Goal: Task Accomplishment & Management: Complete application form

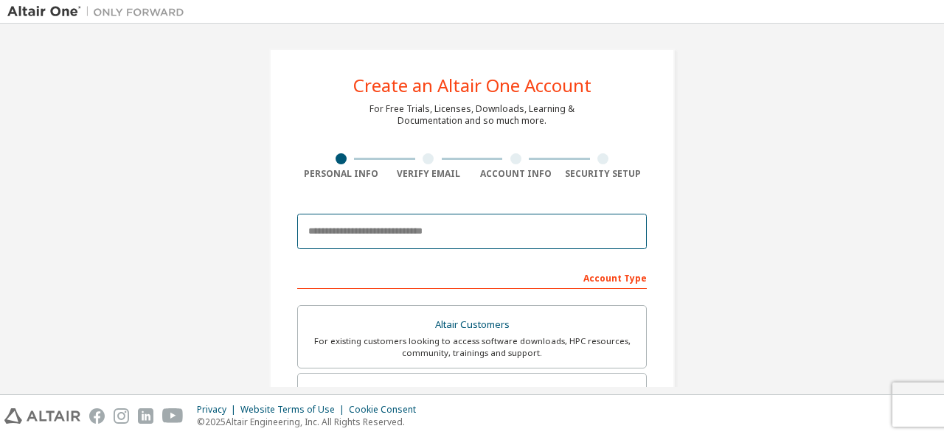
click at [388, 244] on input "email" at bounding box center [472, 231] width 350 height 35
type input "**********"
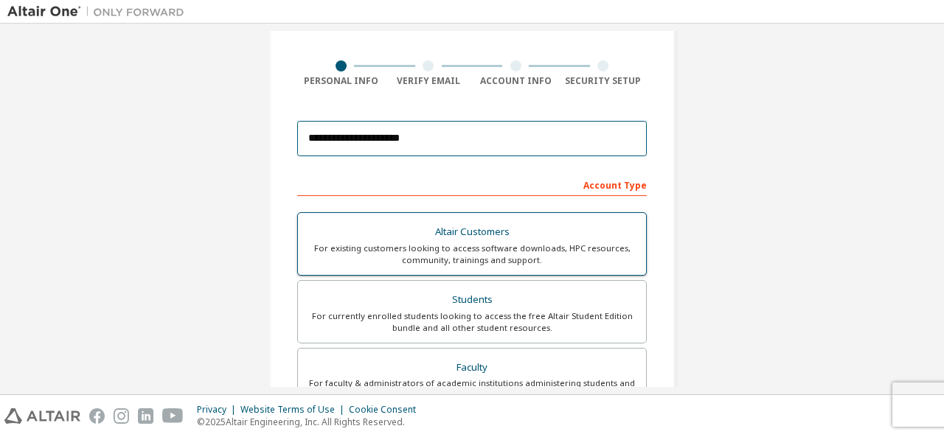
scroll to position [165, 0]
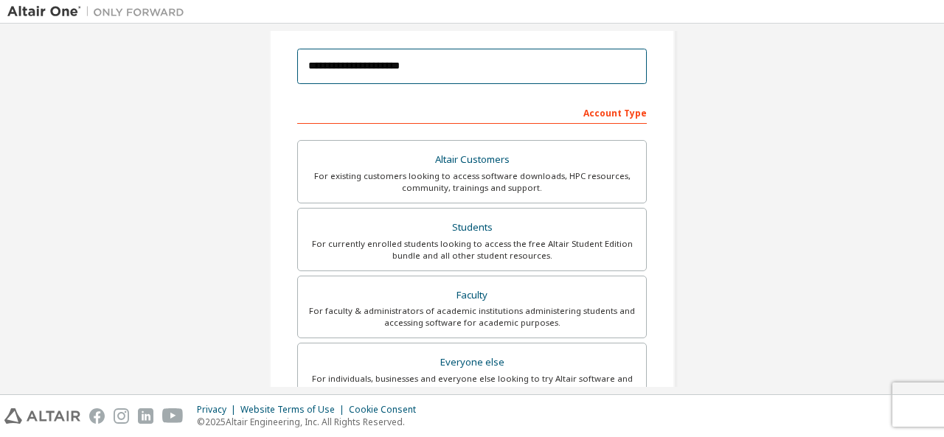
click at [415, 73] on input "**********" at bounding box center [472, 66] width 350 height 35
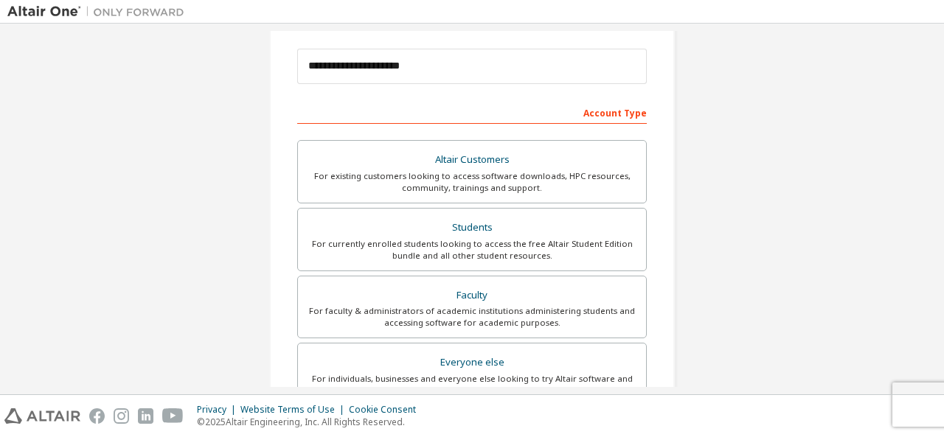
click at [425, 111] on div "Account Type" at bounding box center [472, 112] width 350 height 24
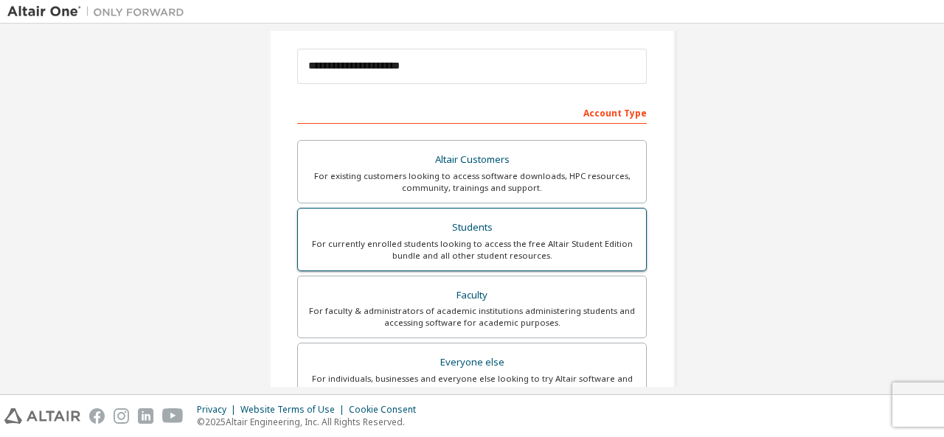
click at [454, 219] on div "Students" at bounding box center [472, 228] width 330 height 21
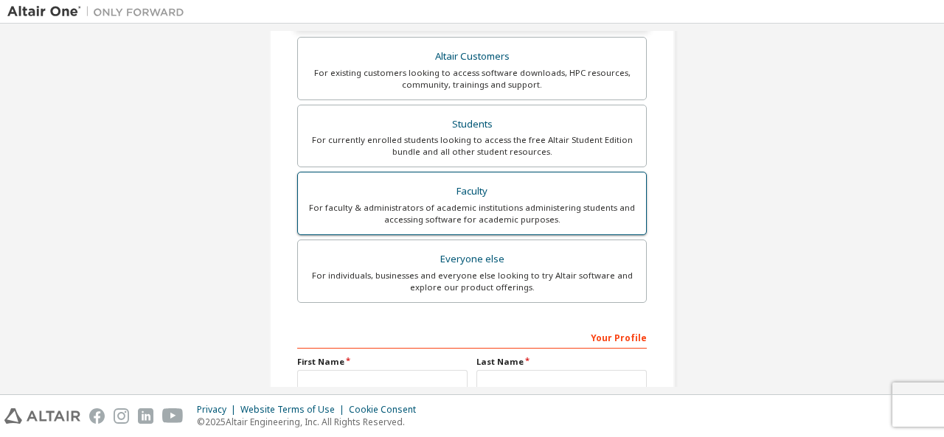
scroll to position [221, 0]
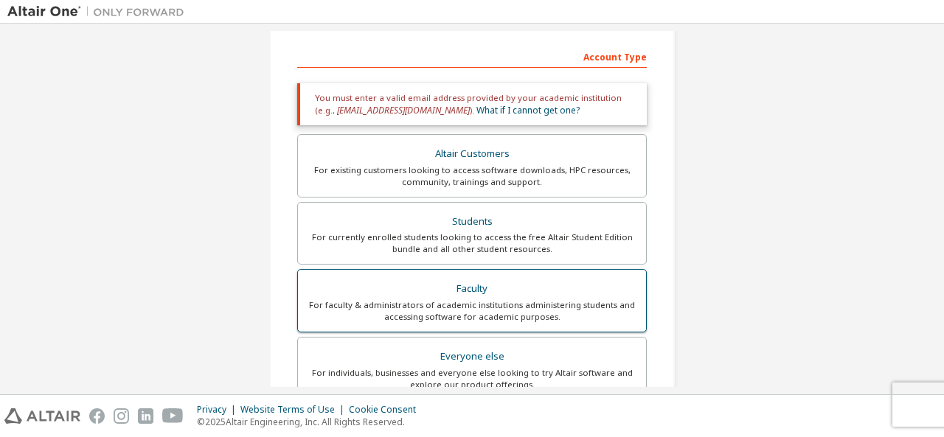
click at [433, 293] on div "Faculty" at bounding box center [472, 289] width 330 height 21
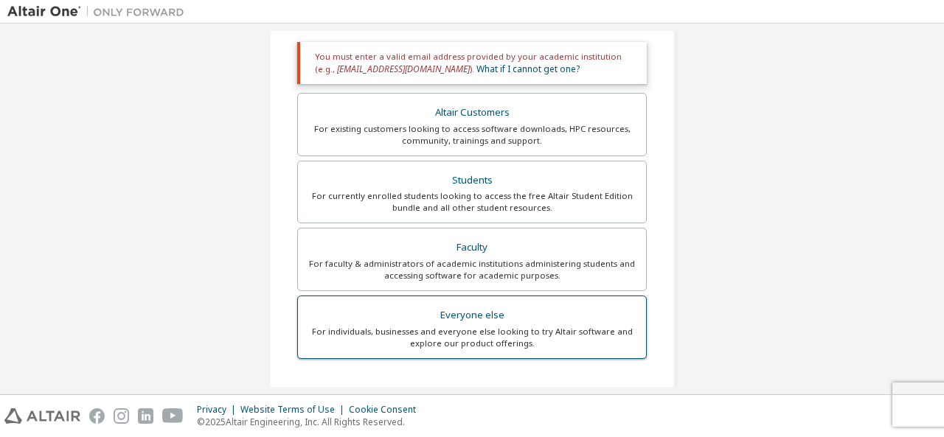
scroll to position [285, 0]
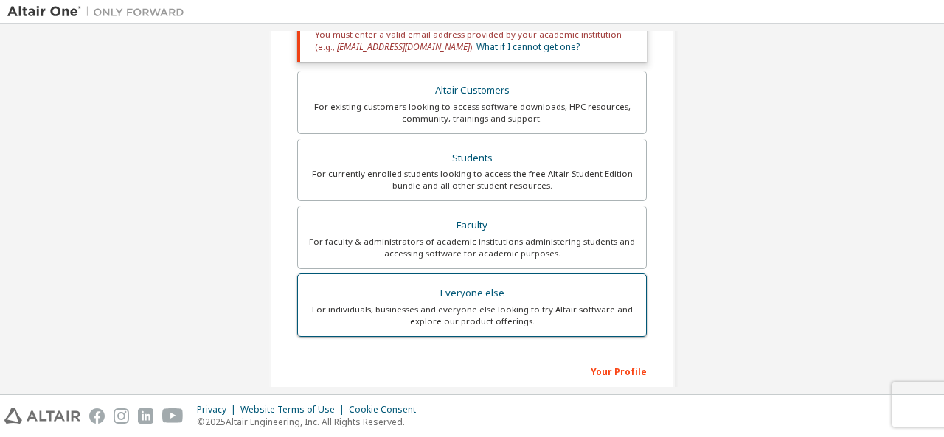
click at [474, 316] on div "For individuals, businesses and everyone else looking to try Altair software an…" at bounding box center [472, 316] width 330 height 24
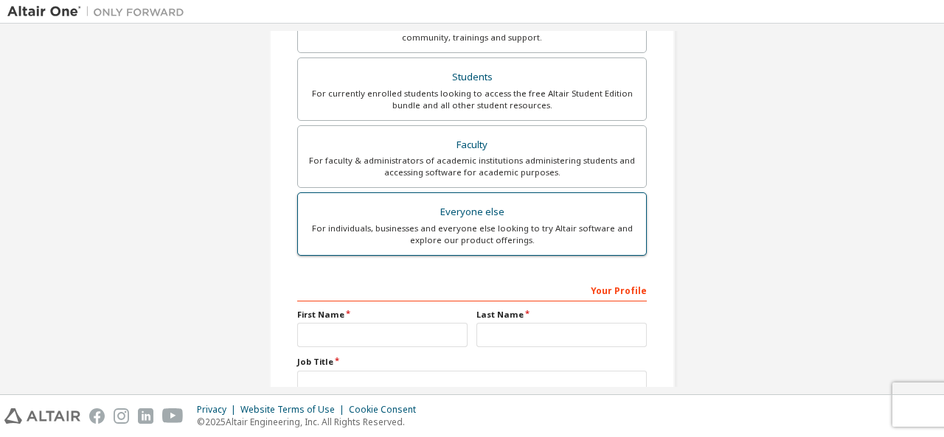
scroll to position [302, 0]
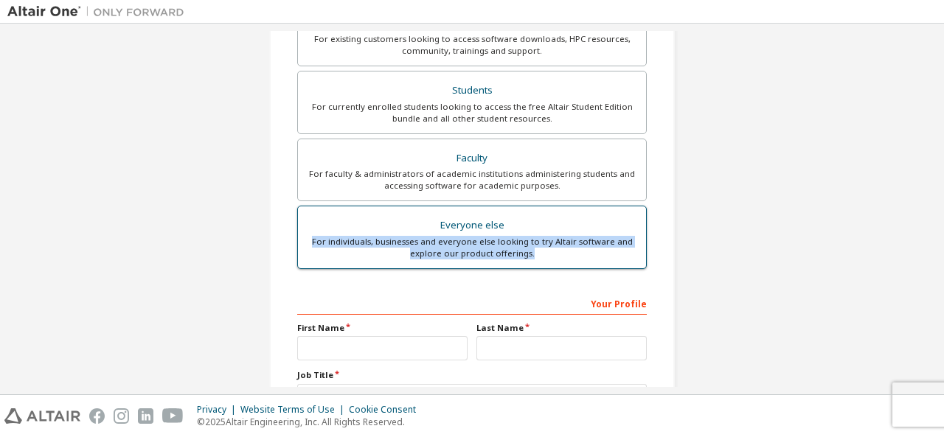
drag, startPoint x: 313, startPoint y: 238, endPoint x: 531, endPoint y: 263, distance: 219.6
click at [531, 263] on label "Everyone else For individuals, businesses and everyone else looking to try Alta…" at bounding box center [472, 237] width 350 height 63
copy div "For individuals, businesses and everyone else looking to try Altair software an…"
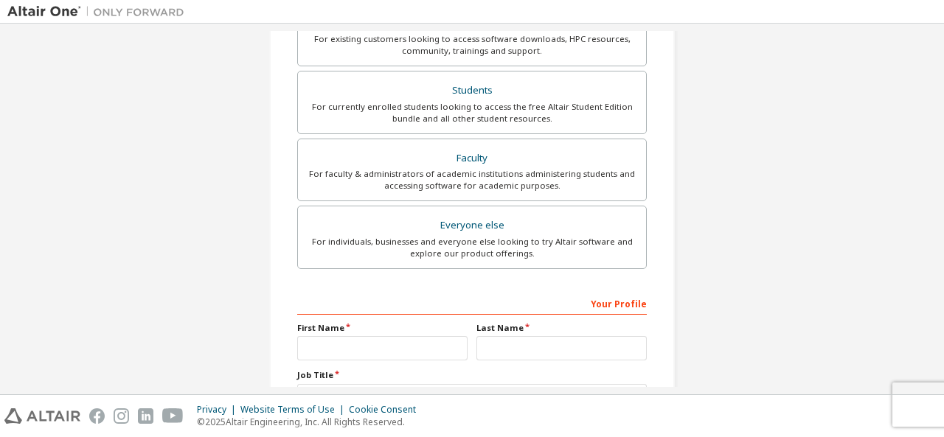
click at [724, 189] on div "**********" at bounding box center [471, 119] width 929 height 781
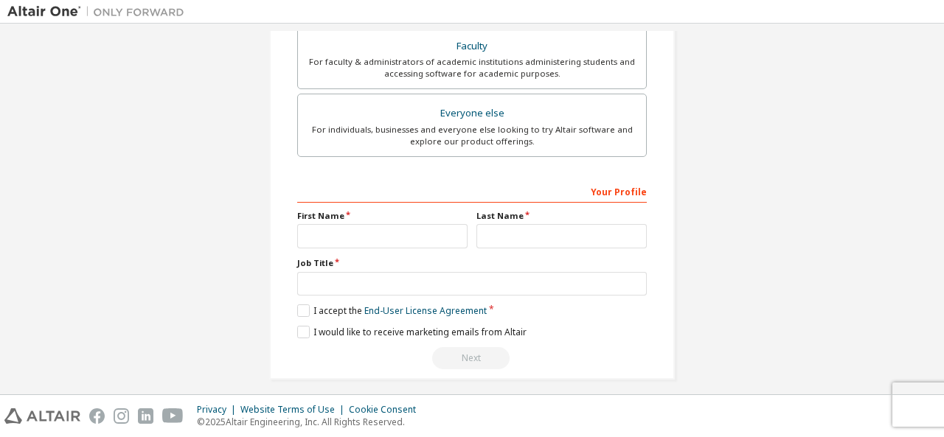
scroll to position [416, 0]
click at [382, 230] on input "text" at bounding box center [382, 235] width 170 height 24
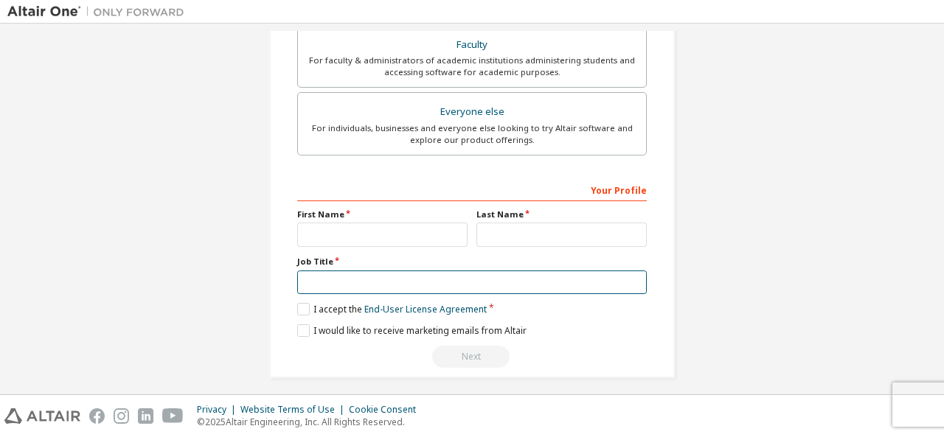
click at [319, 271] on input "text" at bounding box center [472, 283] width 350 height 24
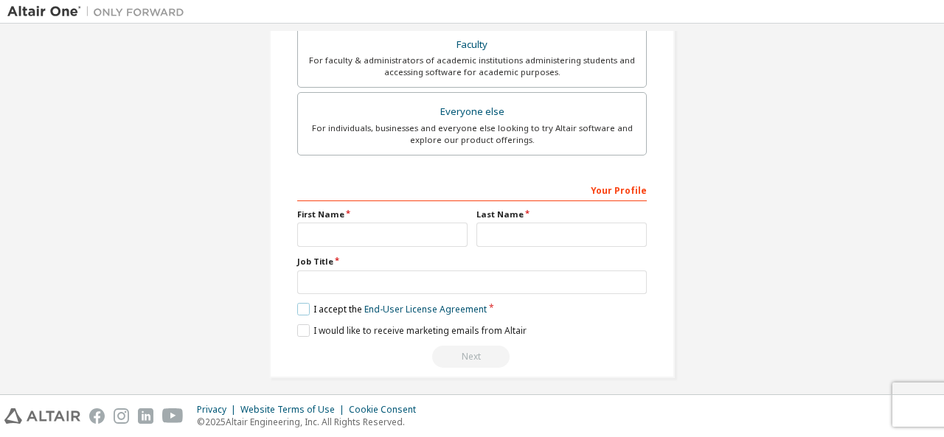
drag, startPoint x: 311, startPoint y: 308, endPoint x: 331, endPoint y: 308, distance: 19.9
click at [331, 308] on label "I accept the End-User License Agreement" at bounding box center [392, 309] width 190 height 13
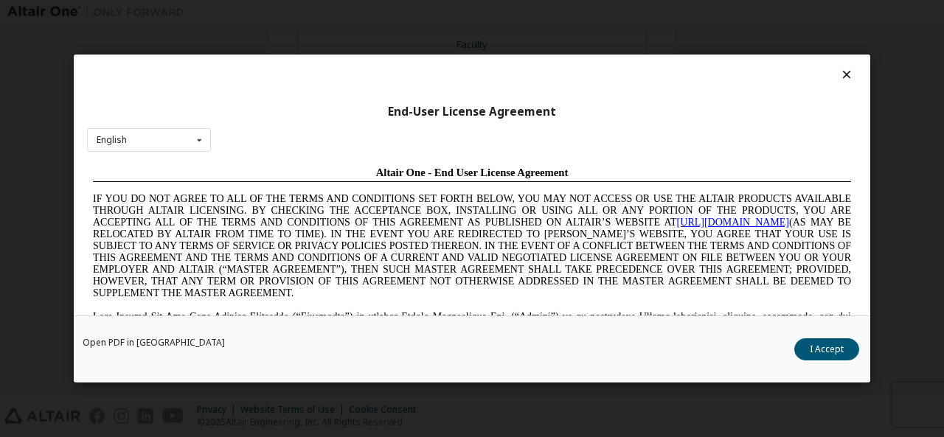
click at [918, 128] on div "End-User License Agreement English English Chinese French German Japanese Korea…" at bounding box center [472, 218] width 944 height 437
click at [760, 389] on div "End-User License Agreement English English Chinese French German Japanese Korea…" at bounding box center [472, 218] width 944 height 437
click at [839, 74] on icon at bounding box center [846, 74] width 15 height 13
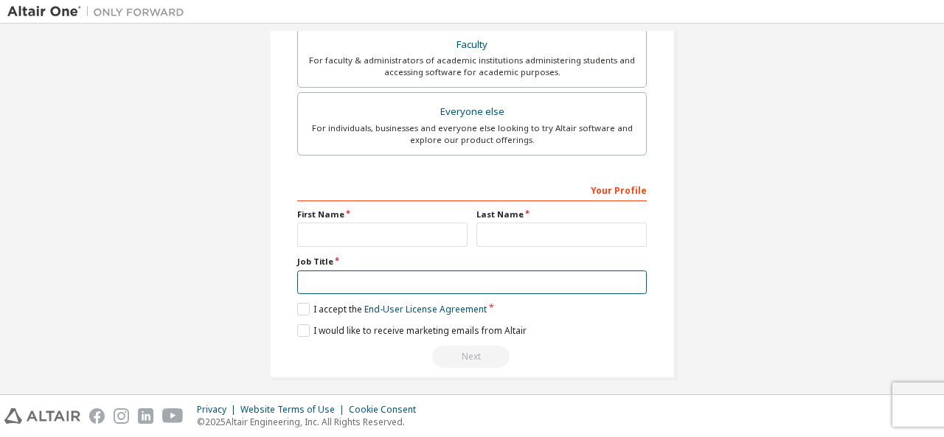
click at [361, 279] on input "text" at bounding box center [472, 283] width 350 height 24
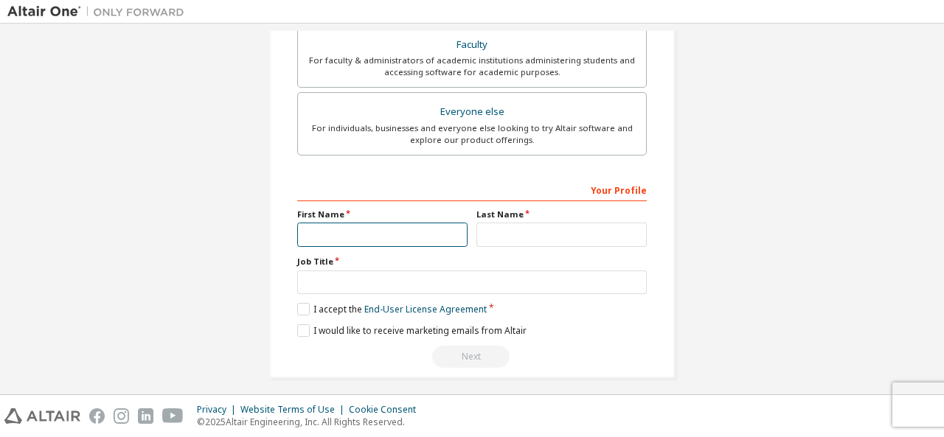
click at [404, 227] on input "text" at bounding box center [382, 235] width 170 height 24
click at [352, 234] on input "*****" at bounding box center [382, 235] width 170 height 24
type input "*"
type input "*******"
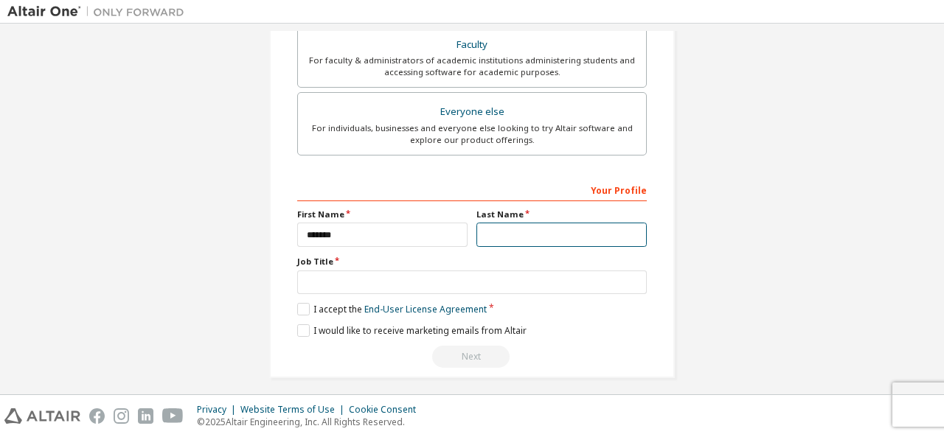
click at [527, 235] on input "text" at bounding box center [561, 235] width 170 height 24
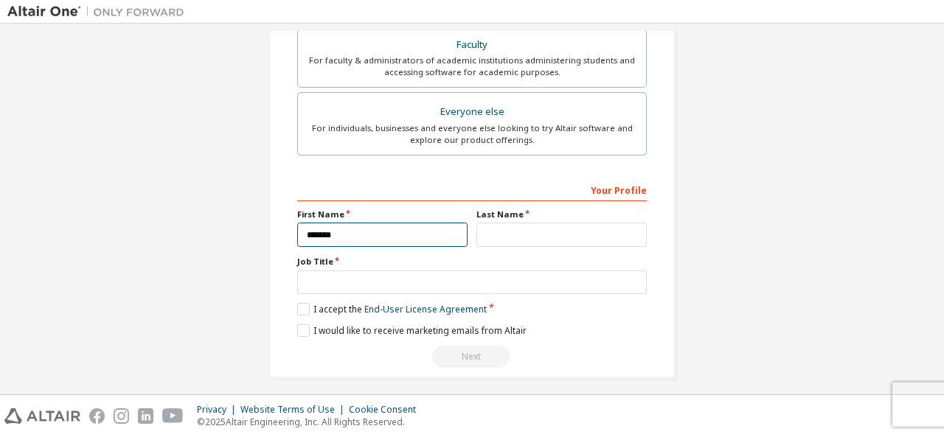
click at [338, 228] on input "*******" at bounding box center [382, 235] width 170 height 24
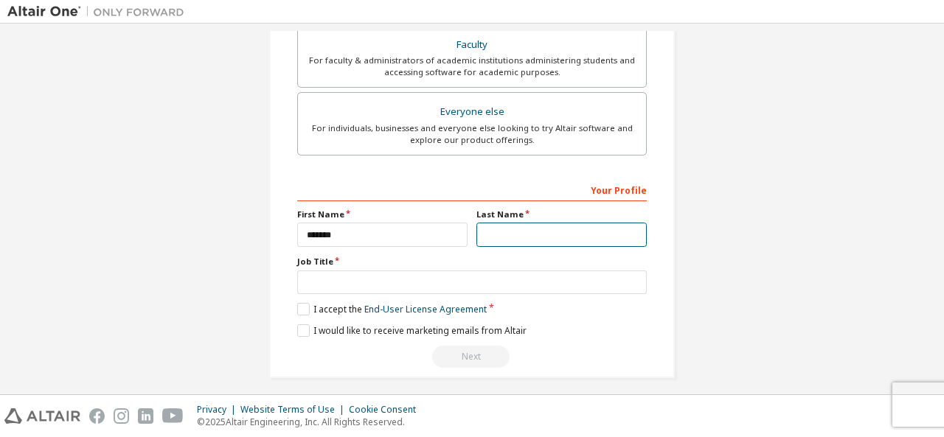
click at [537, 224] on input "text" at bounding box center [561, 235] width 170 height 24
type input "*****"
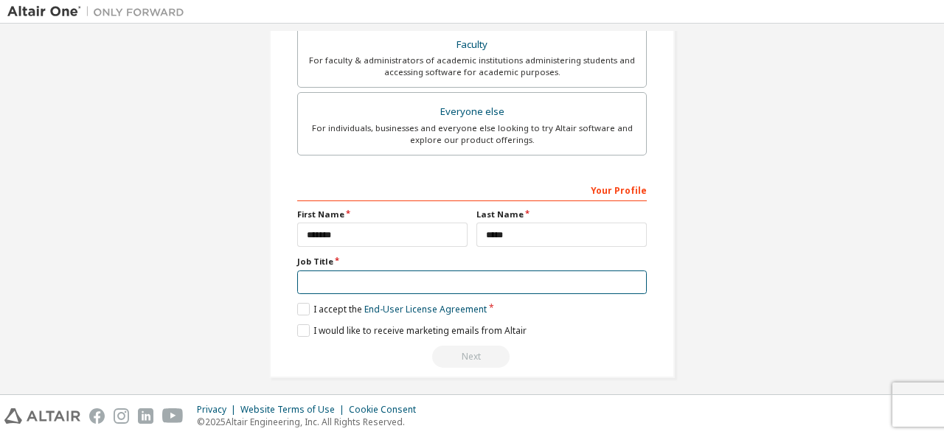
click at [453, 277] on input "text" at bounding box center [472, 283] width 350 height 24
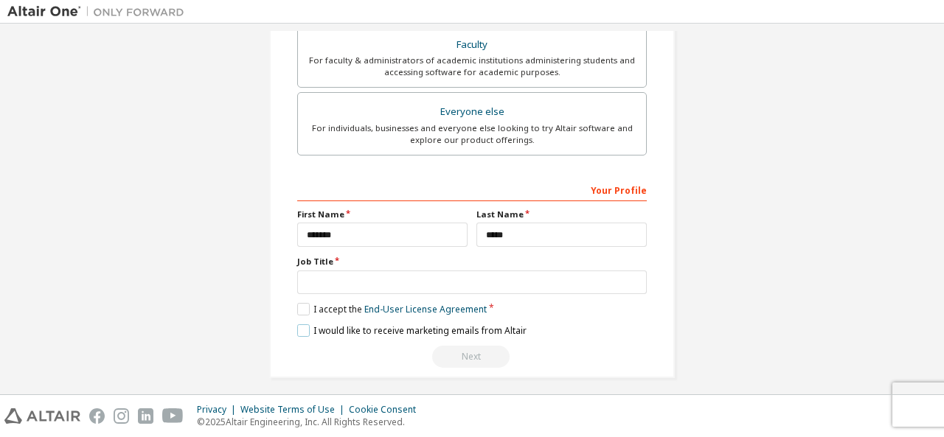
click at [373, 327] on label "I would like to receive marketing emails from Altair" at bounding box center [411, 330] width 229 height 13
click at [324, 313] on div "Your Profile First Name ******* Last Name ***** Job Title Please provide State/…" at bounding box center [472, 273] width 350 height 191
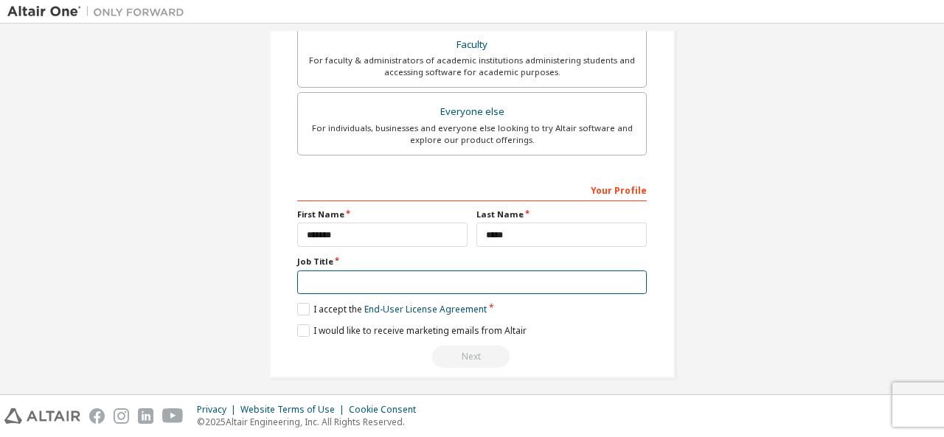
click at [364, 271] on input "text" at bounding box center [472, 283] width 350 height 24
type input "*********"
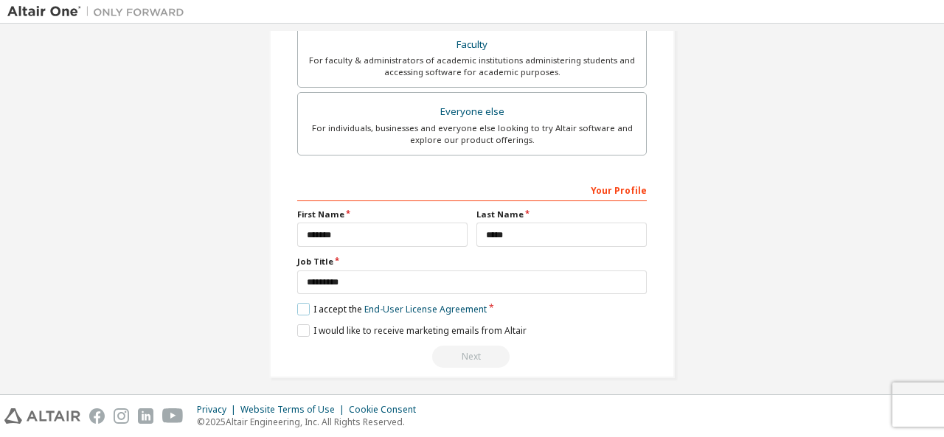
click at [327, 308] on label "I accept the End-User License Agreement" at bounding box center [392, 309] width 190 height 13
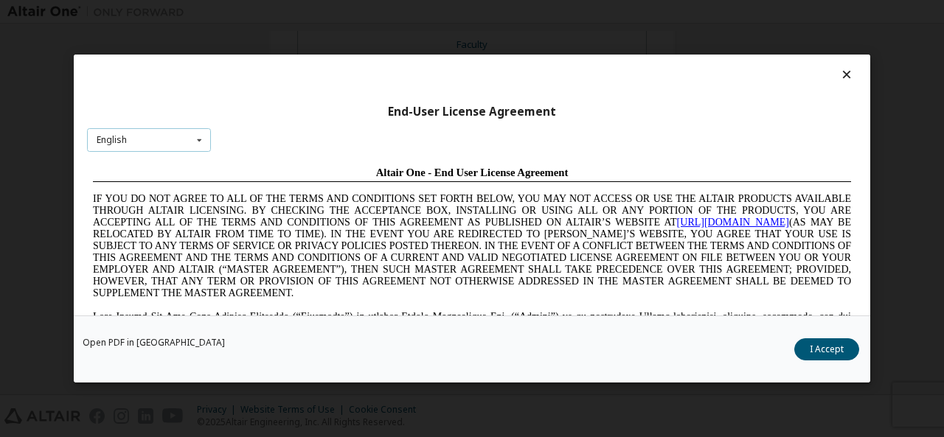
click at [195, 142] on icon at bounding box center [199, 139] width 18 height 23
click at [272, 126] on div "End-User License Agreement English English Chinese French German Japanese Korea…" at bounding box center [472, 185] width 796 height 261
click at [839, 77] on icon at bounding box center [846, 74] width 15 height 13
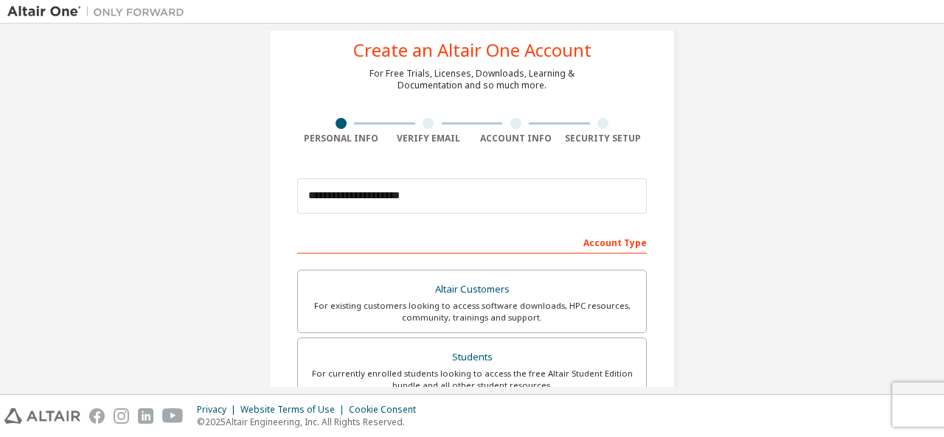
scroll to position [65, 0]
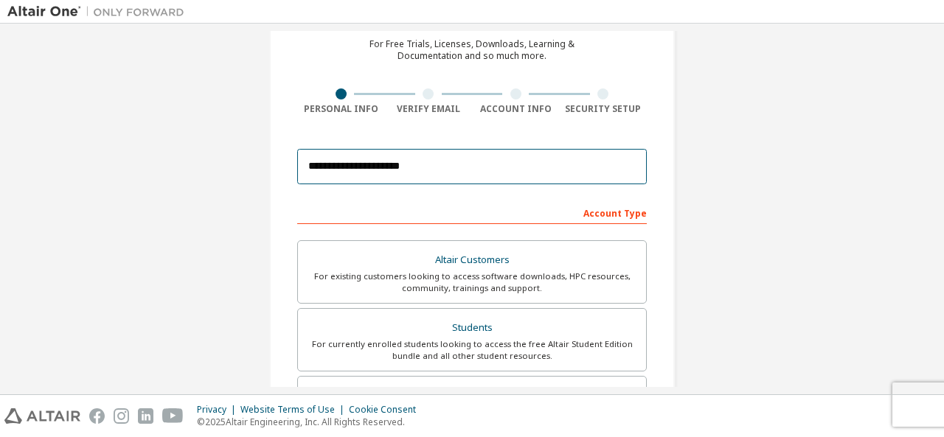
click at [424, 155] on input "**********" at bounding box center [472, 166] width 350 height 35
click at [425, 164] on input "**********" at bounding box center [472, 166] width 350 height 35
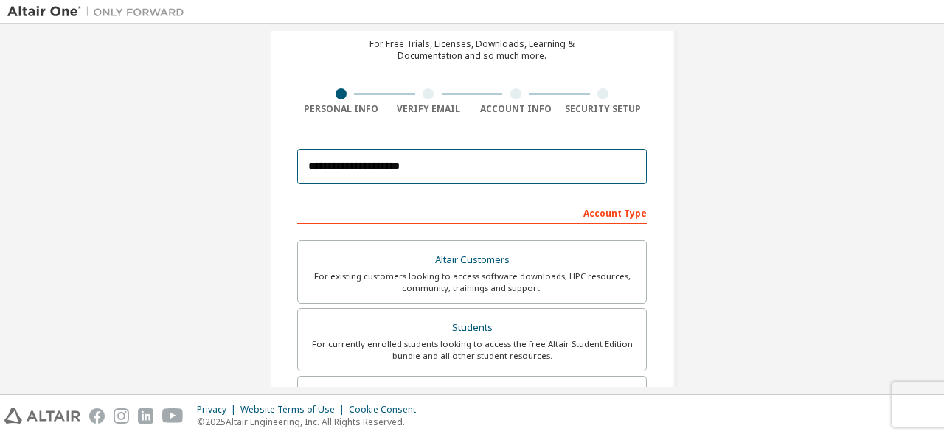
click at [395, 165] on input "**********" at bounding box center [472, 166] width 350 height 35
click at [387, 165] on input "**********" at bounding box center [472, 166] width 350 height 35
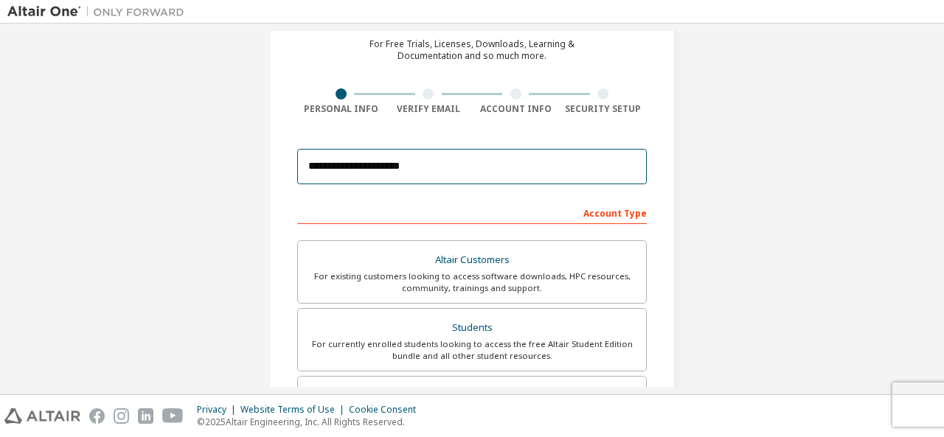
click at [331, 168] on input "**********" at bounding box center [472, 166] width 350 height 35
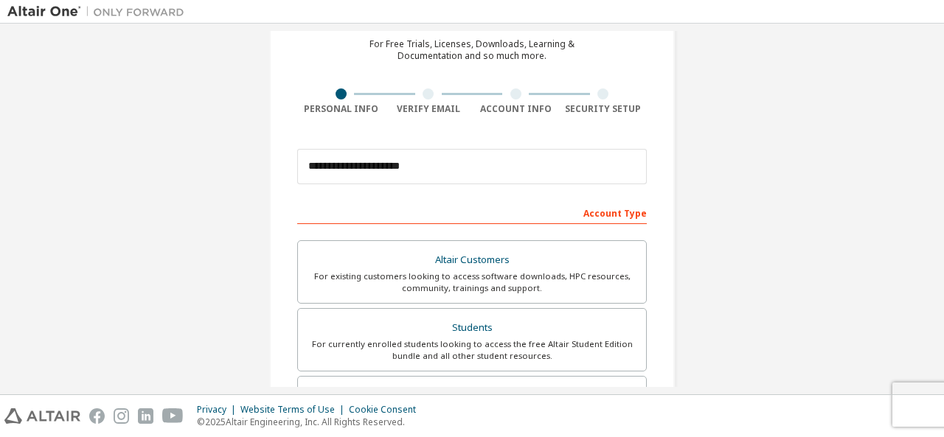
click at [496, 201] on div "Account Type" at bounding box center [472, 213] width 350 height 24
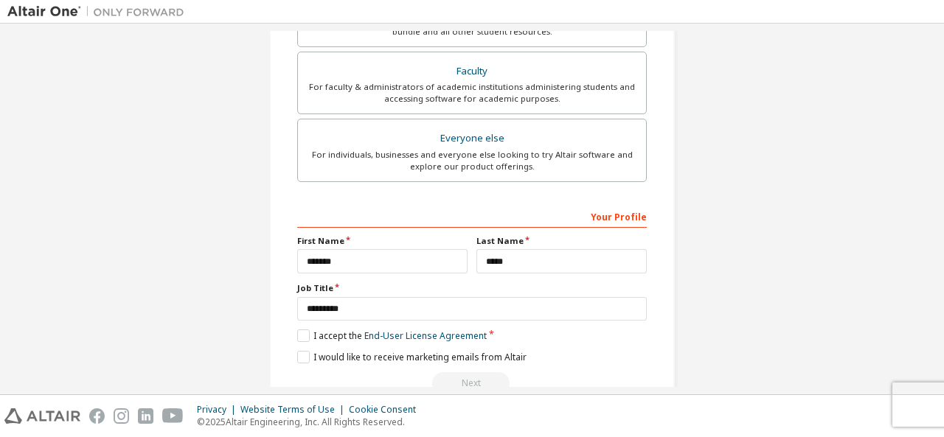
scroll to position [386, 0]
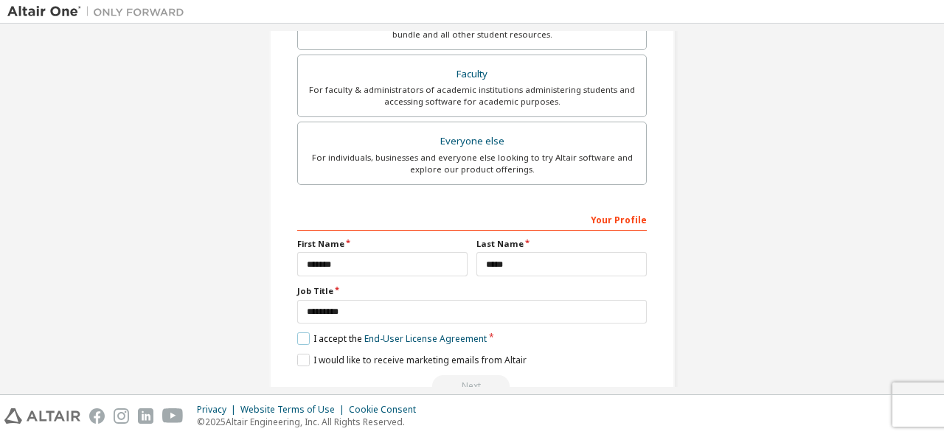
click at [301, 333] on label "I accept the End-User License Agreement" at bounding box center [392, 339] width 190 height 13
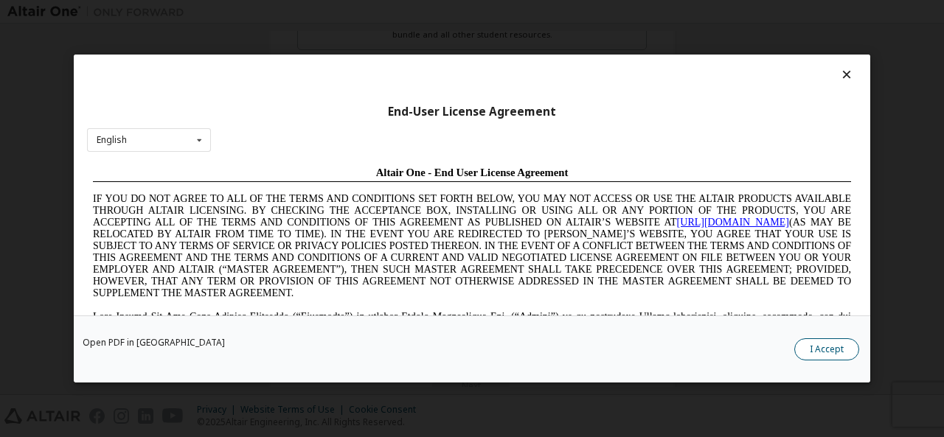
scroll to position [0, 0]
click at [823, 344] on button "I Accept" at bounding box center [826, 349] width 65 height 22
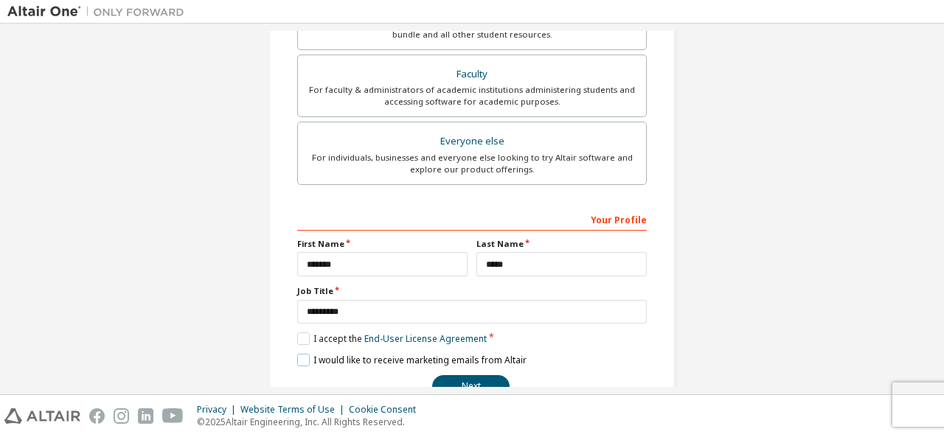
click at [308, 355] on label "I would like to receive marketing emails from Altair" at bounding box center [411, 360] width 229 height 13
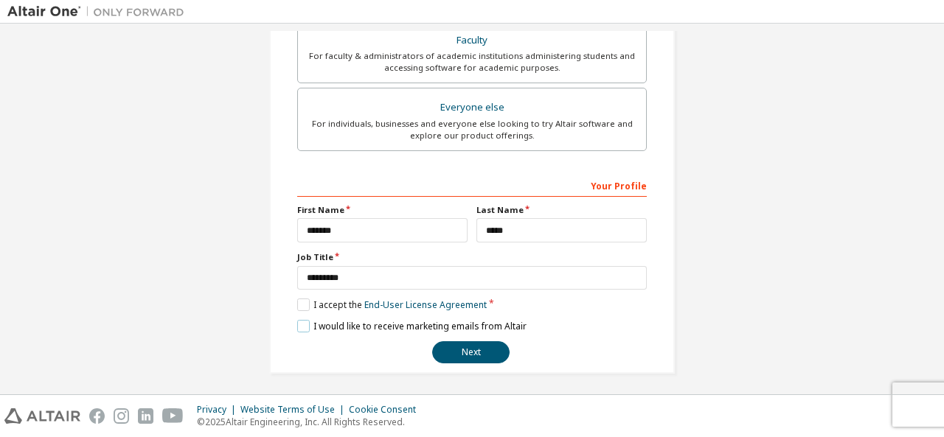
drag, startPoint x: 313, startPoint y: 324, endPoint x: 511, endPoint y: 318, distance: 198.5
click at [511, 320] on label "I would like to receive marketing emails from Altair" at bounding box center [411, 326] width 229 height 13
click at [518, 322] on label "I would like to receive marketing emails from Altair" at bounding box center [411, 326] width 229 height 13
drag, startPoint x: 518, startPoint y: 322, endPoint x: 372, endPoint y: 316, distance: 146.8
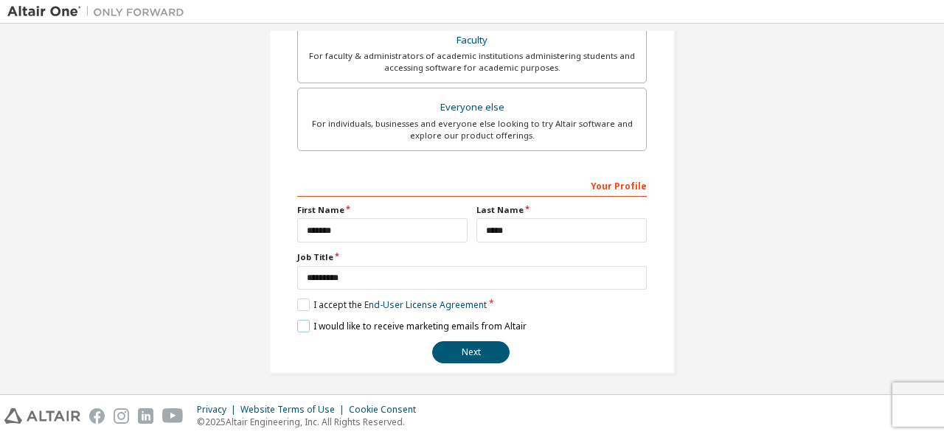
drag, startPoint x: 372, startPoint y: 316, endPoint x: 311, endPoint y: 318, distance: 60.5
click at [311, 320] on label "I would like to receive marketing emails from Altair" at bounding box center [411, 326] width 229 height 13
click at [313, 320] on label "I would like to receive marketing emails from Altair" at bounding box center [411, 326] width 229 height 13
drag, startPoint x: 313, startPoint y: 319, endPoint x: 507, endPoint y: 321, distance: 194.0
click at [507, 321] on label "I would like to receive marketing emails from Altair" at bounding box center [411, 326] width 229 height 13
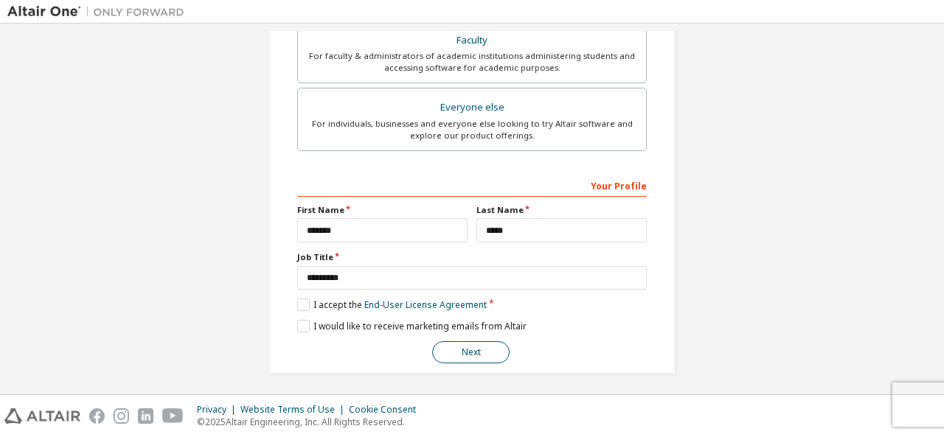
click at [475, 342] on button "Next" at bounding box center [470, 352] width 77 height 22
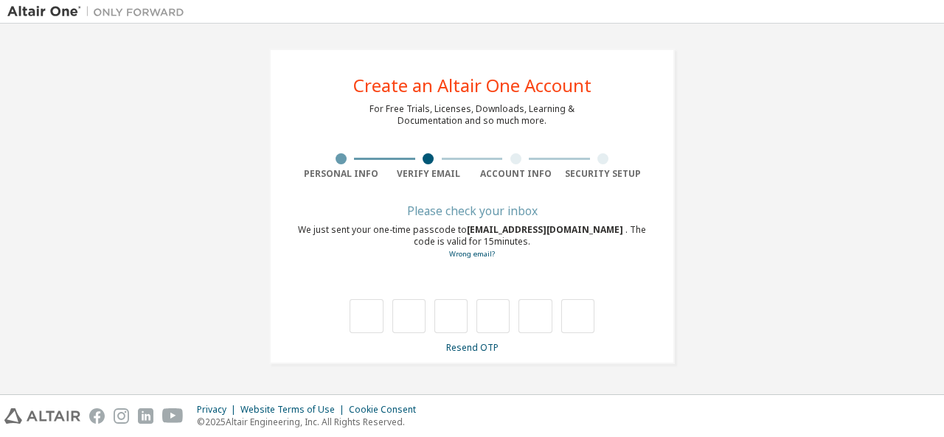
scroll to position [0, 0]
type input "*"
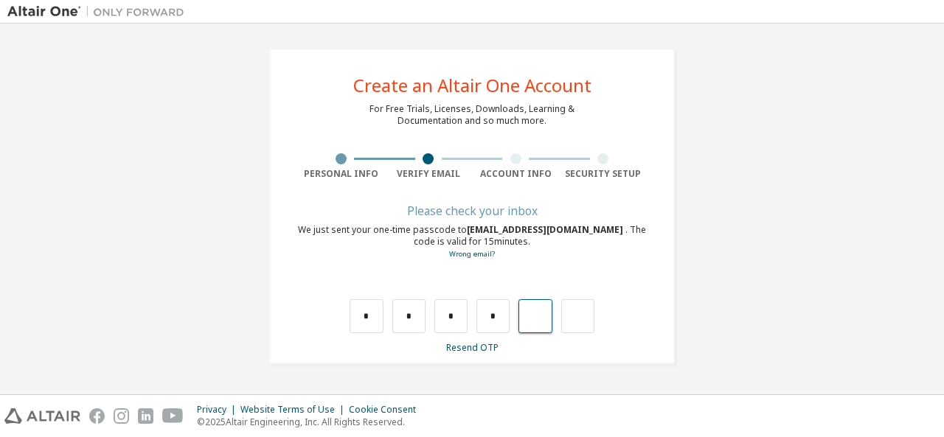
type input "*"
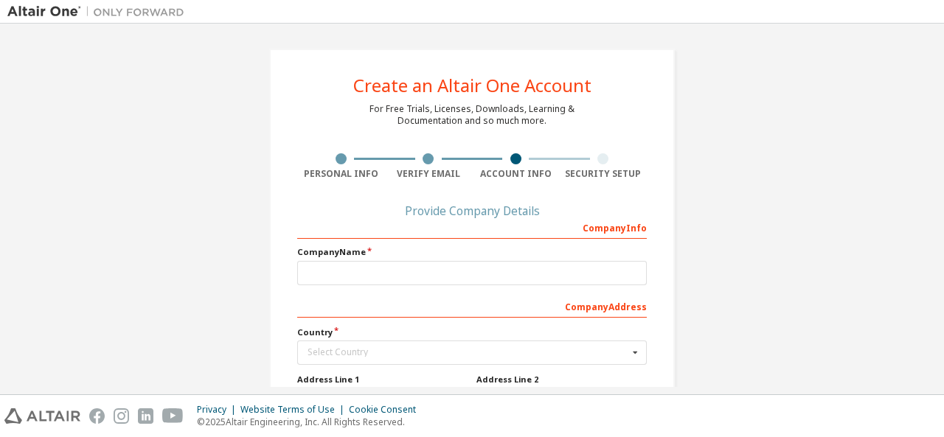
scroll to position [13, 0]
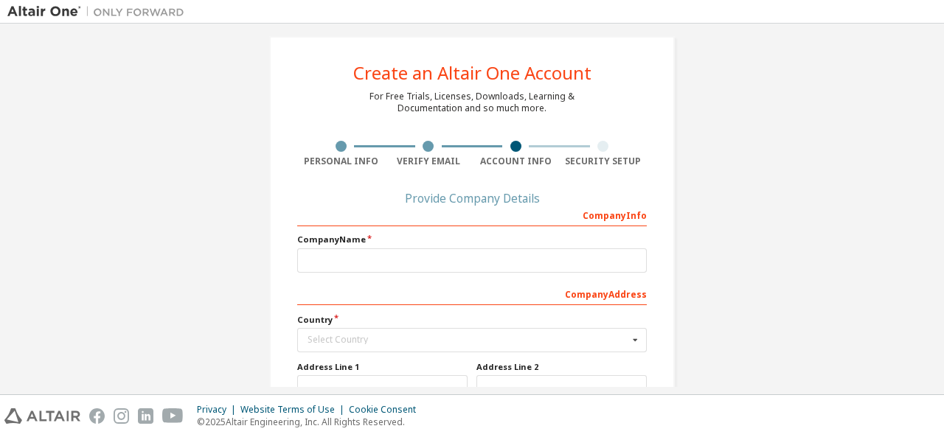
drag, startPoint x: 392, startPoint y: 278, endPoint x: 360, endPoint y: 257, distance: 38.9
click at [360, 257] on div "Company Info Company Name Company Address Country Select Country Afghanistan Ål…" at bounding box center [472, 372] width 350 height 339
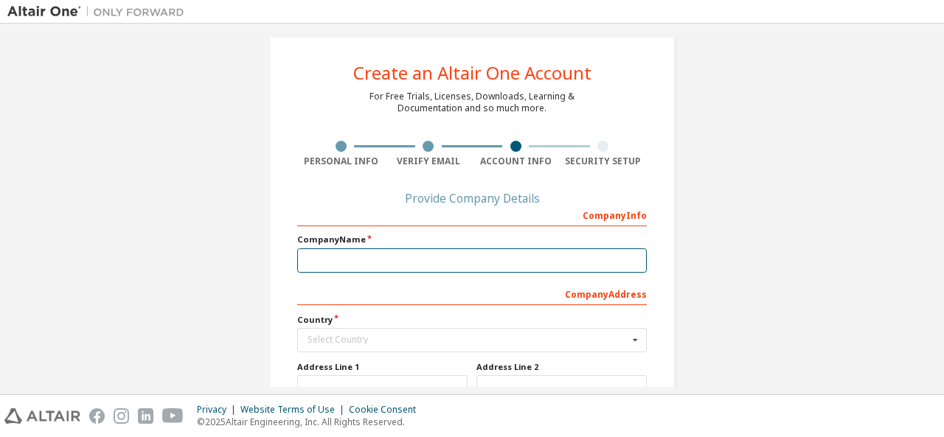
click at [360, 257] on input "text" at bounding box center [472, 261] width 350 height 24
type input "*"
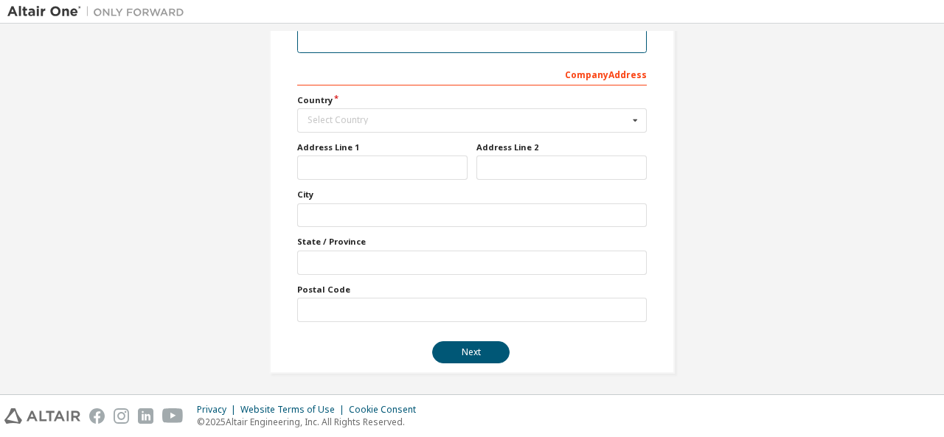
scroll to position [192, 0]
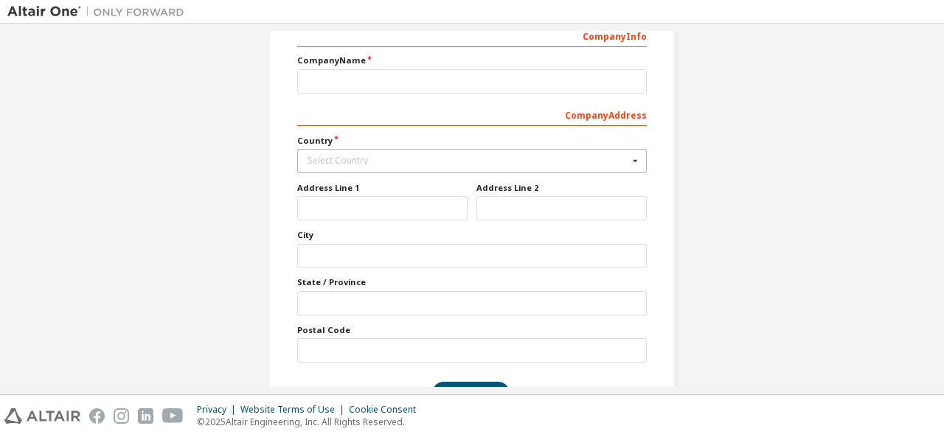
click at [633, 150] on icon at bounding box center [635, 161] width 18 height 23
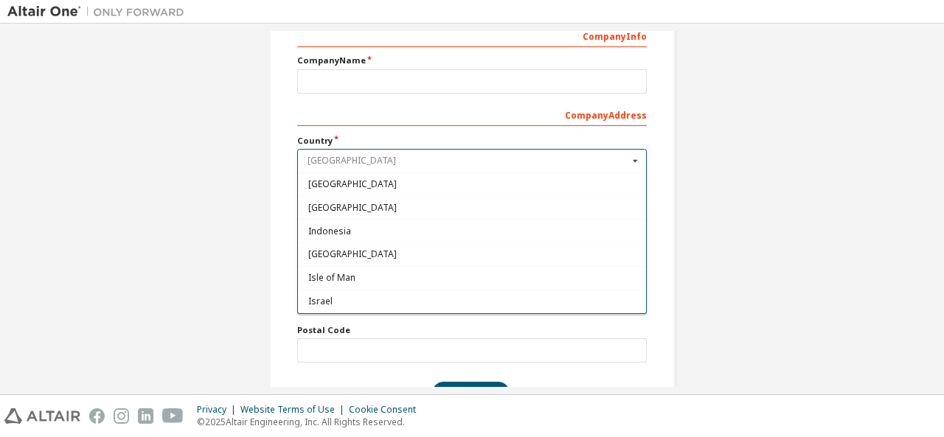
scroll to position [2322, 0]
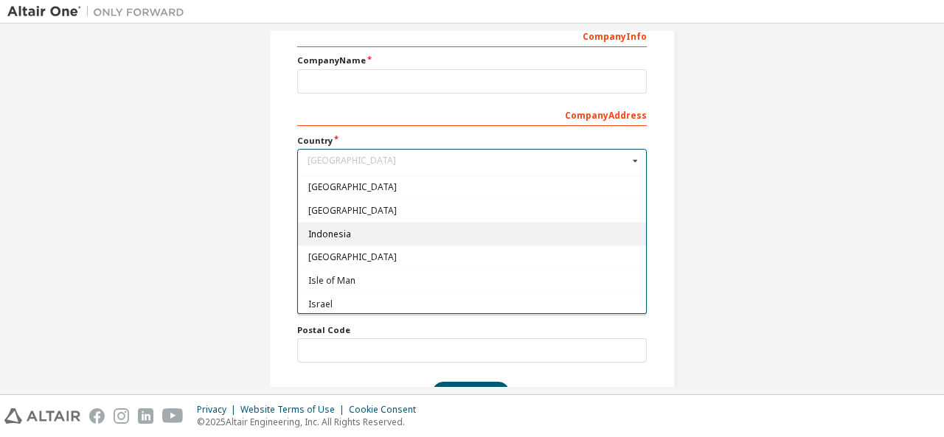
click at [361, 229] on span "Indonesia" at bounding box center [472, 233] width 328 height 9
type input "***"
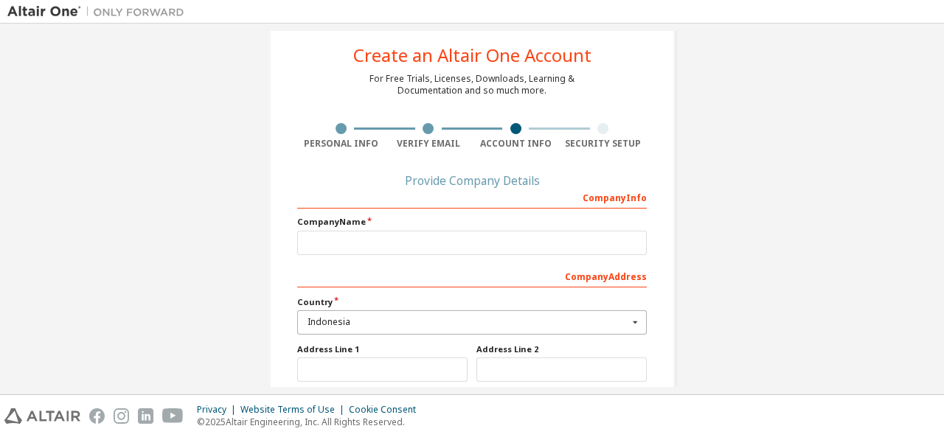
scroll to position [29, 0]
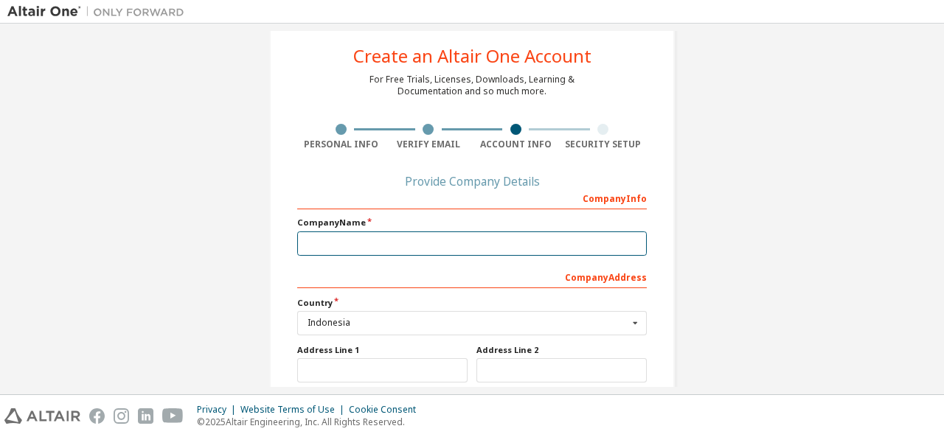
click at [357, 246] on input "text" at bounding box center [472, 244] width 350 height 24
type input "*"
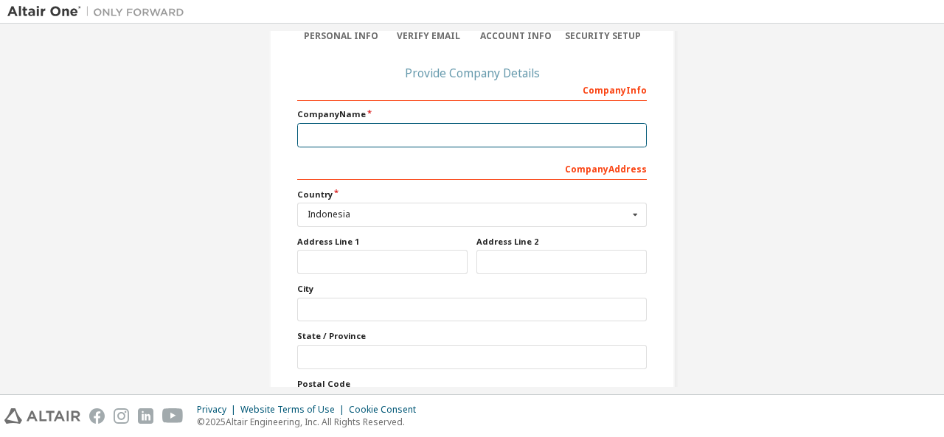
scroll to position [92, 0]
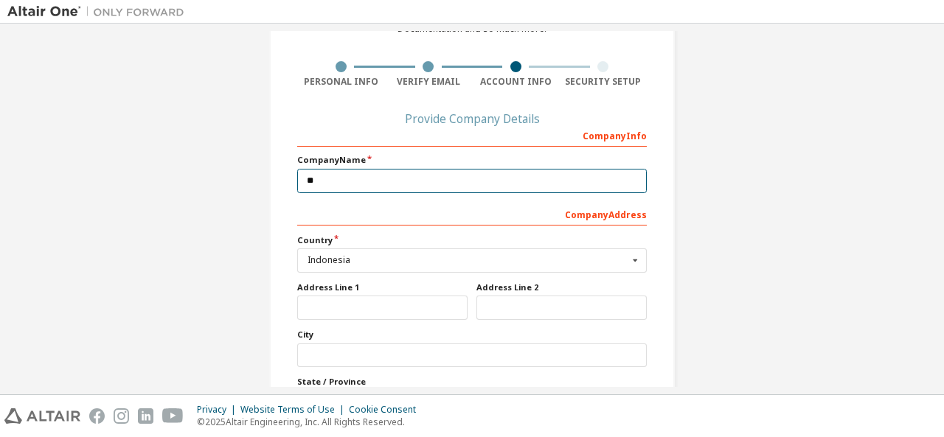
type input "*"
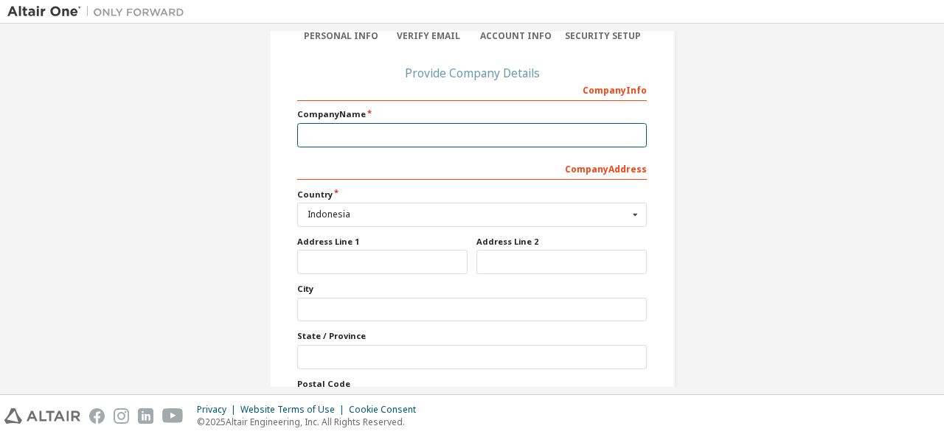
scroll to position [127, 0]
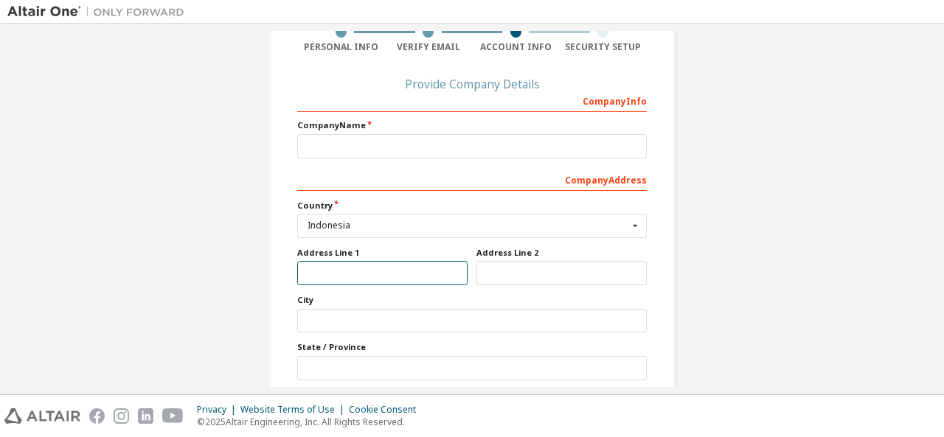
click at [377, 271] on input "text" at bounding box center [382, 273] width 170 height 24
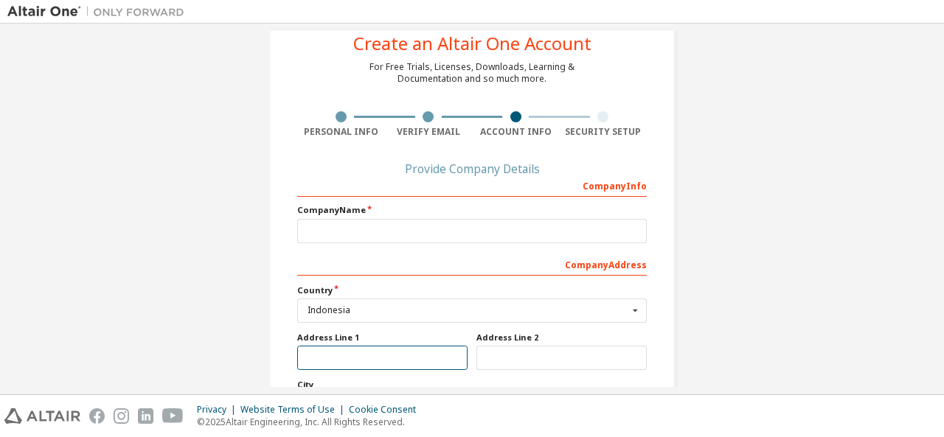
scroll to position [43, 0]
click at [412, 150] on div "Create an Altair One Account For Free Trials, Licenses, Downloads, Learning & D…" at bounding box center [472, 284] width 406 height 557
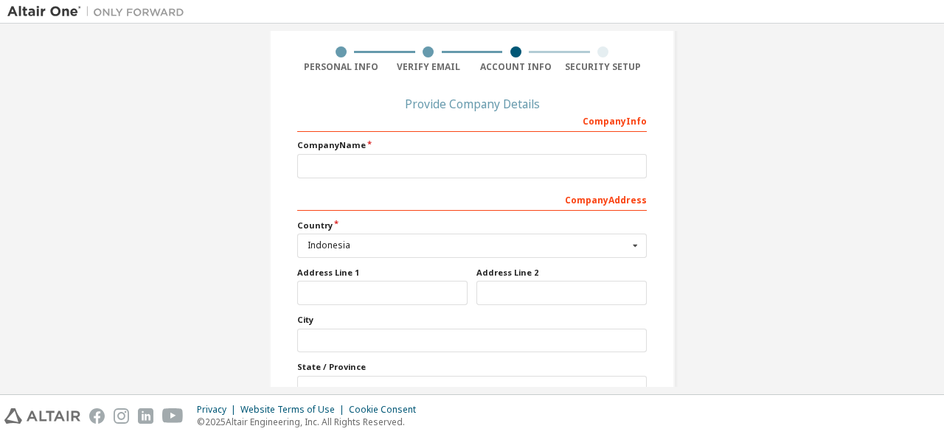
scroll to position [50, 0]
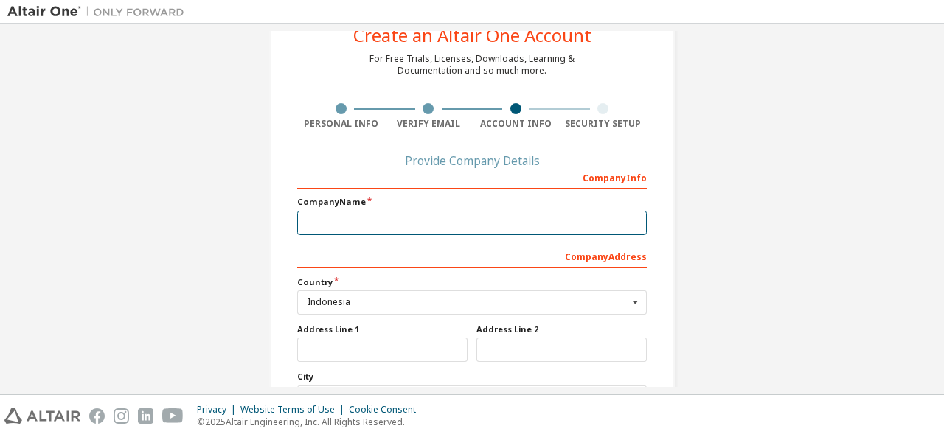
click at [358, 229] on input "text" at bounding box center [472, 223] width 350 height 24
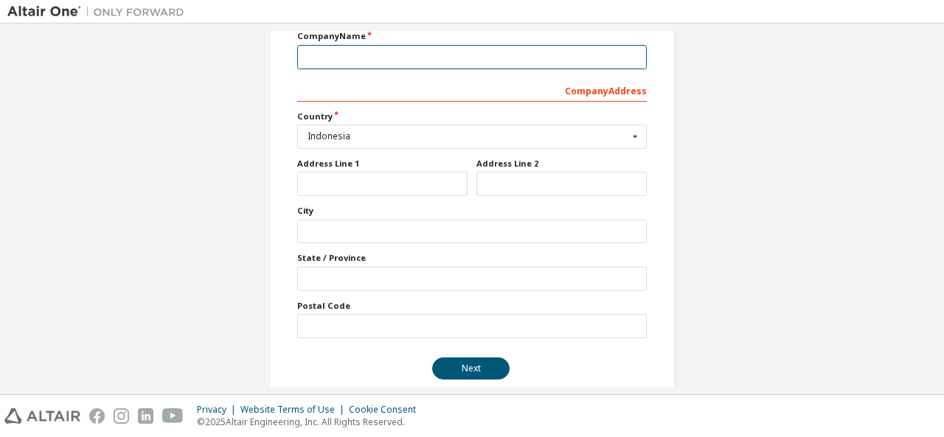
scroll to position [217, 0]
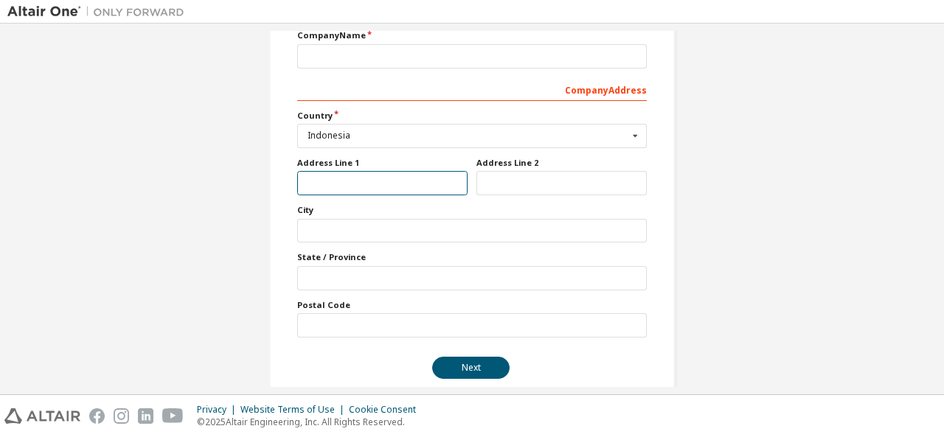
click at [372, 172] on input "text" at bounding box center [382, 183] width 170 height 24
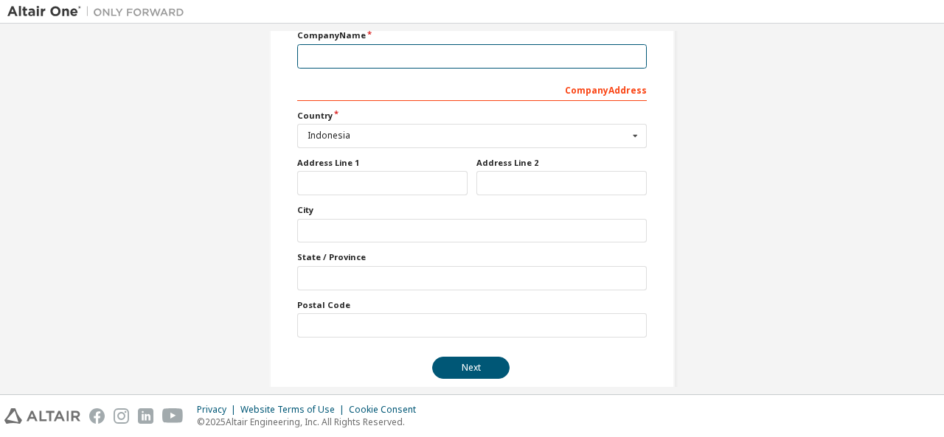
click at [382, 63] on input "text" at bounding box center [472, 56] width 350 height 24
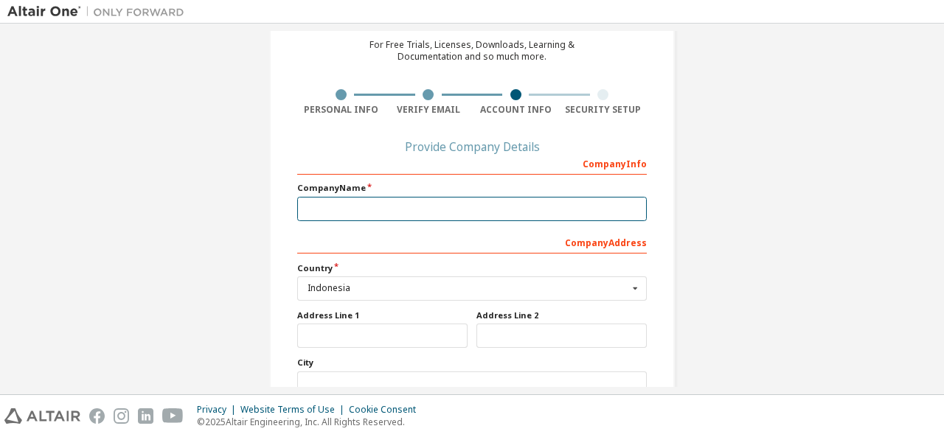
scroll to position [63, 0]
click at [329, 202] on input "text" at bounding box center [472, 210] width 350 height 24
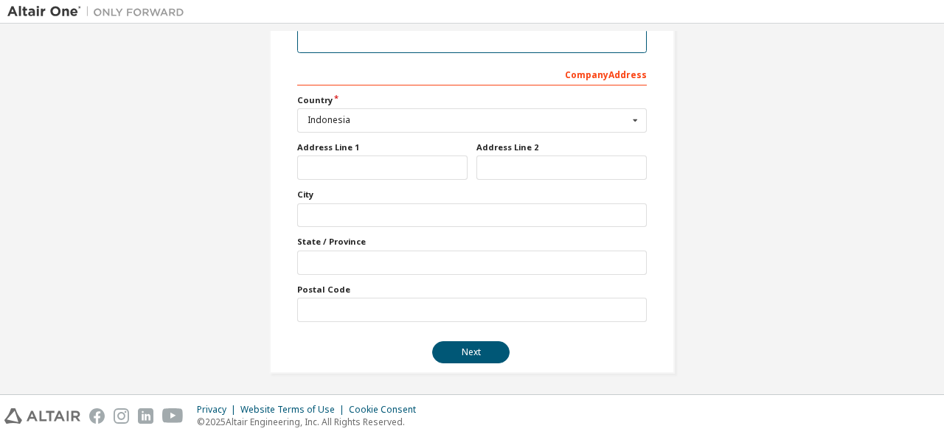
scroll to position [0, 0]
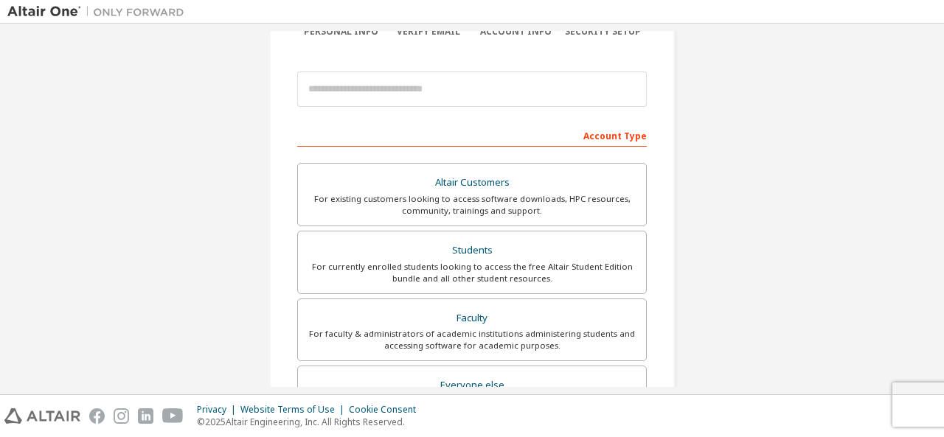
scroll to position [72, 0]
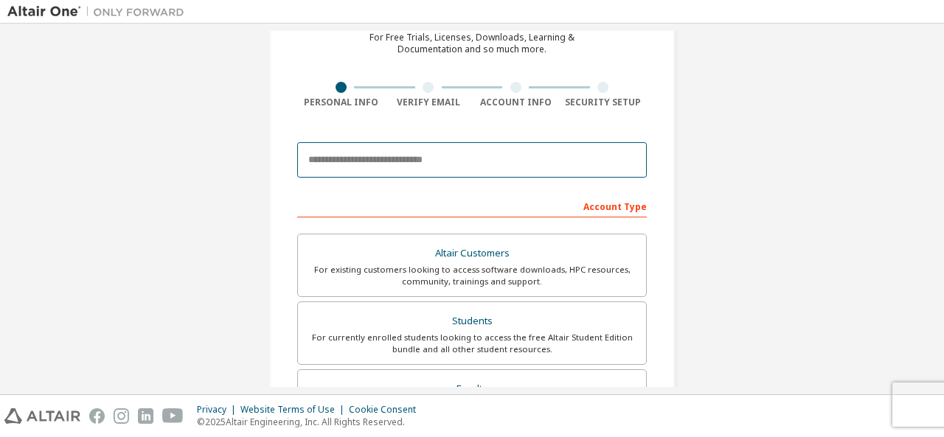
click at [440, 149] on input "email" at bounding box center [472, 159] width 350 height 35
type input "**********"
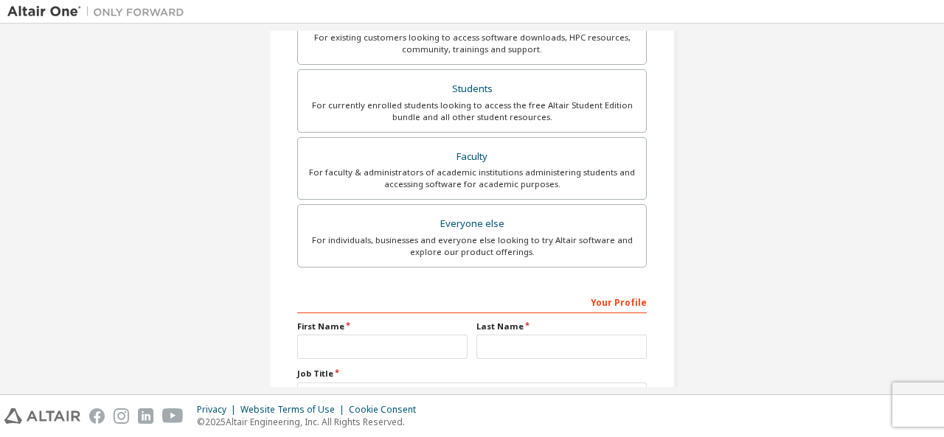
scroll to position [420, 0]
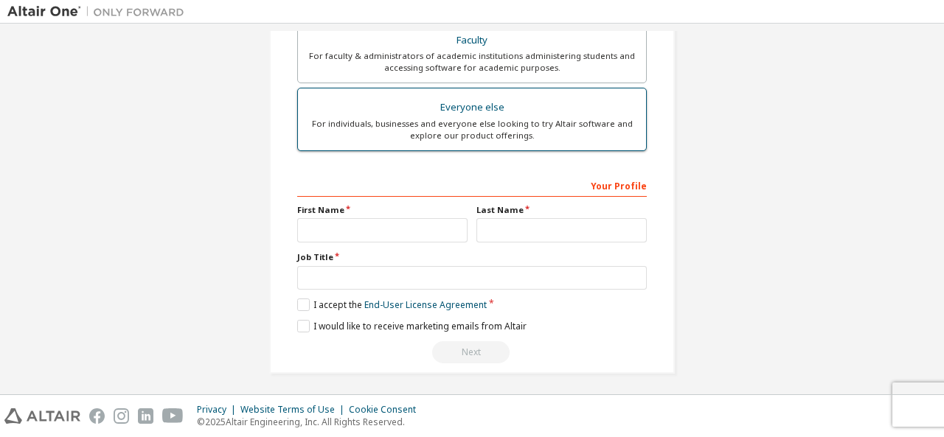
click at [437, 134] on div "For individuals, businesses and everyone else looking to try Altair software an…" at bounding box center [472, 130] width 330 height 24
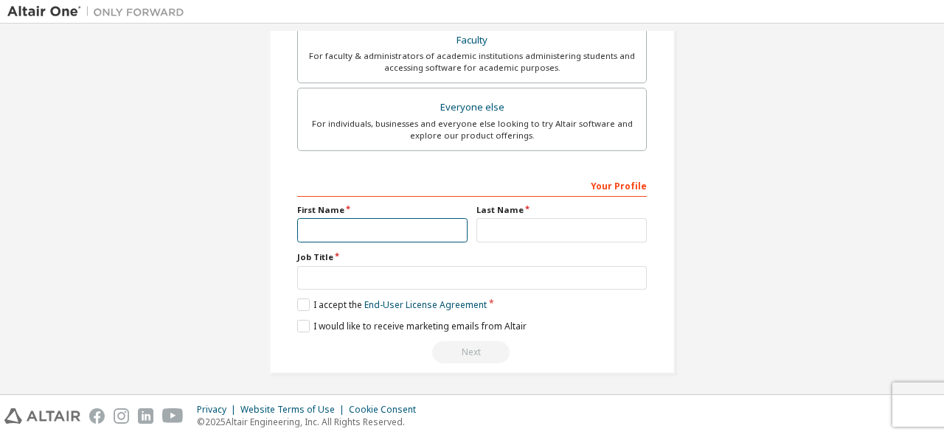
click at [392, 232] on input "text" at bounding box center [382, 230] width 170 height 24
type input "*******"
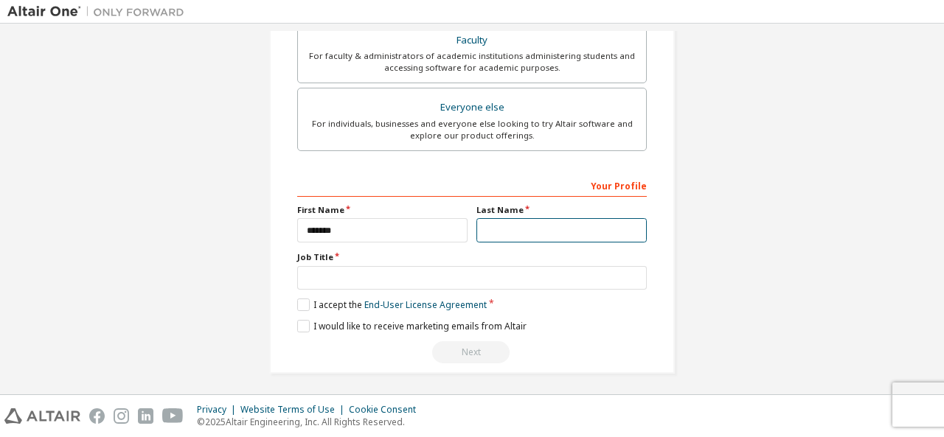
click at [493, 234] on input "text" at bounding box center [561, 230] width 170 height 24
type input "*****"
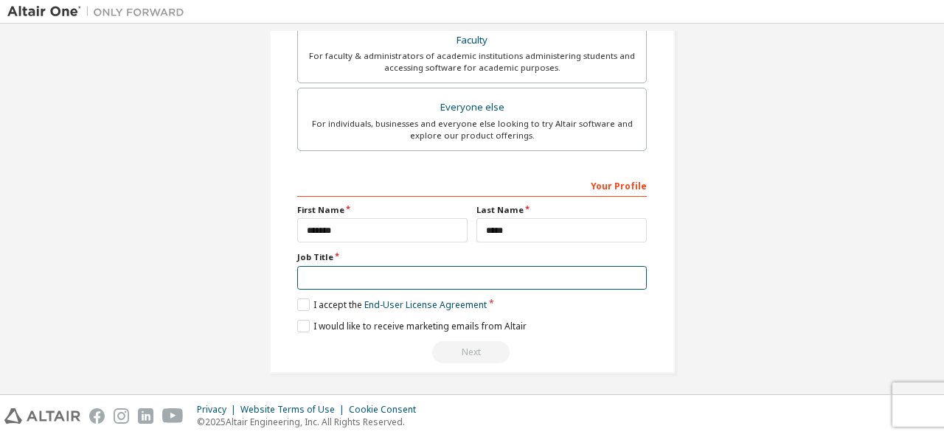
click at [413, 266] on input "text" at bounding box center [472, 278] width 350 height 24
type input "*********"
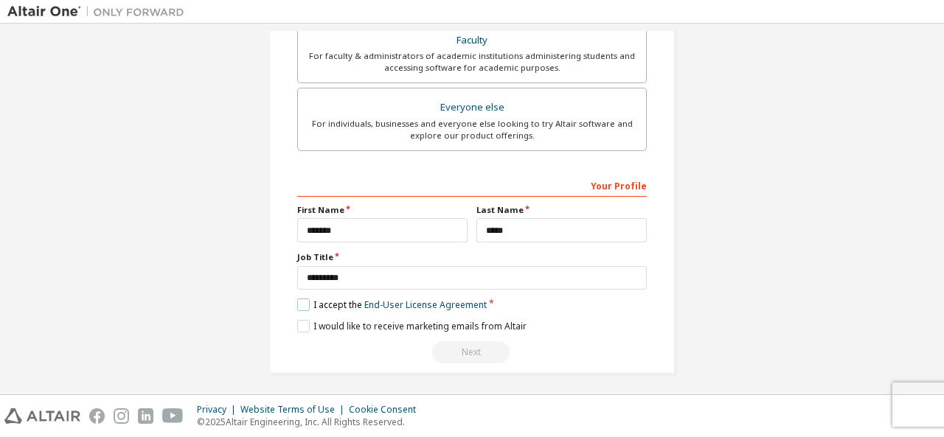
click at [304, 302] on label "I accept the End-User License Agreement" at bounding box center [392, 305] width 190 height 13
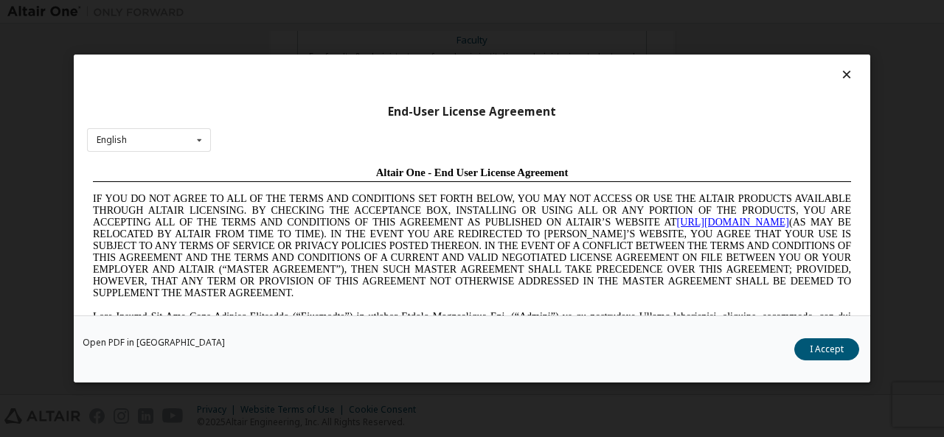
scroll to position [0, 0]
click at [823, 347] on button "I Accept" at bounding box center [826, 349] width 65 height 22
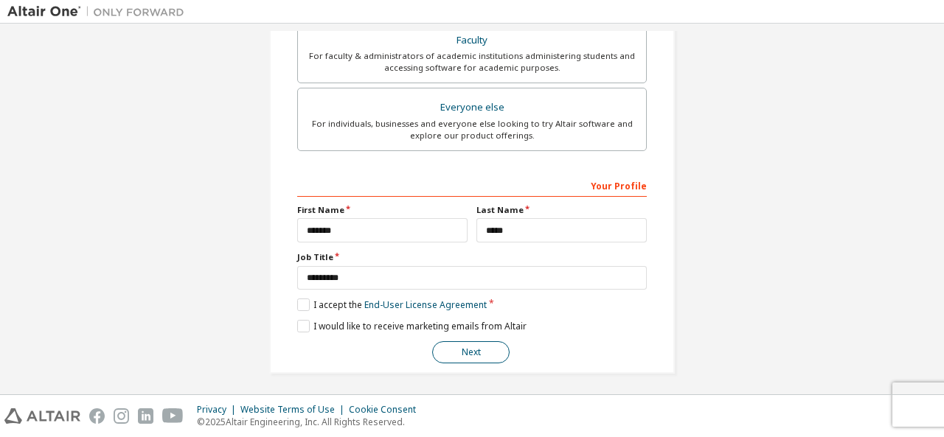
click at [446, 347] on button "Next" at bounding box center [470, 352] width 77 height 22
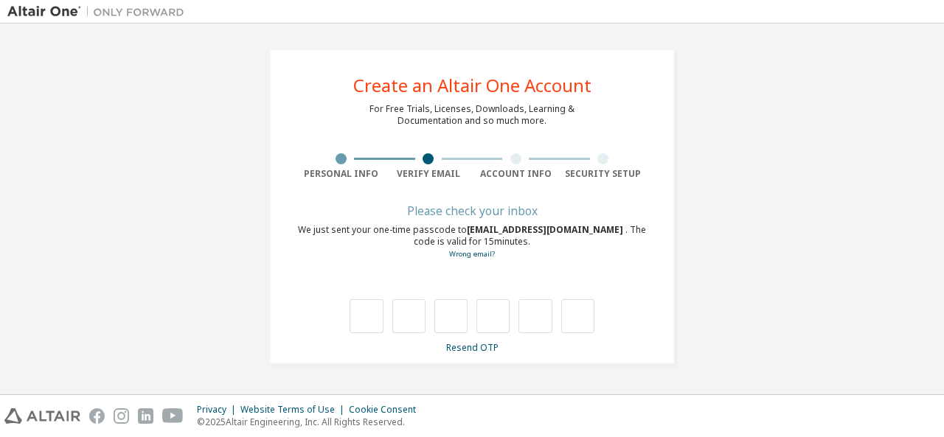
type input "*"
click at [457, 323] on input "*" at bounding box center [450, 316] width 33 height 34
click at [452, 302] on input "text" at bounding box center [450, 316] width 33 height 34
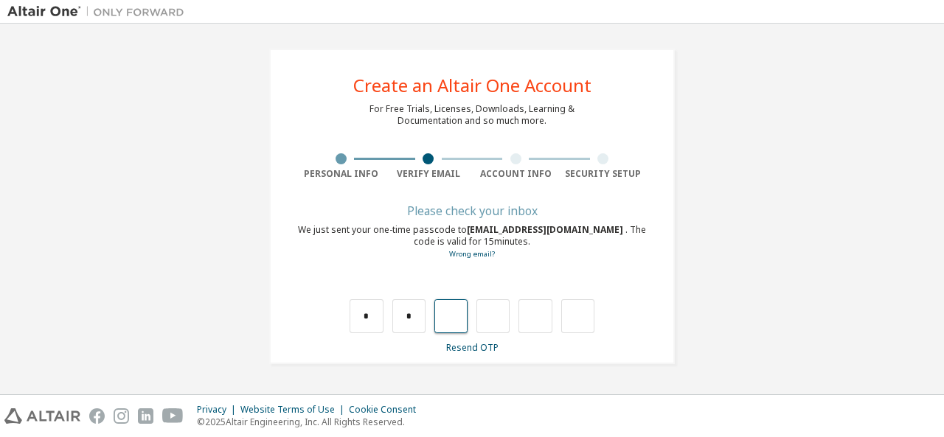
type input "*"
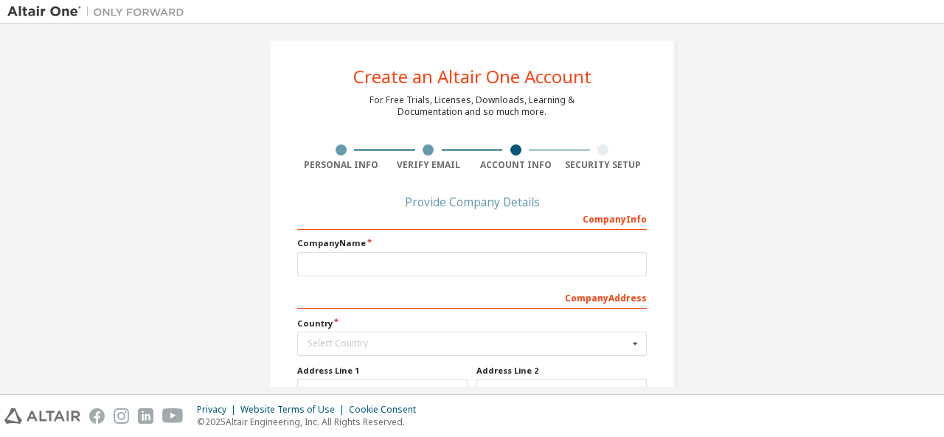
scroll to position [12, 0]
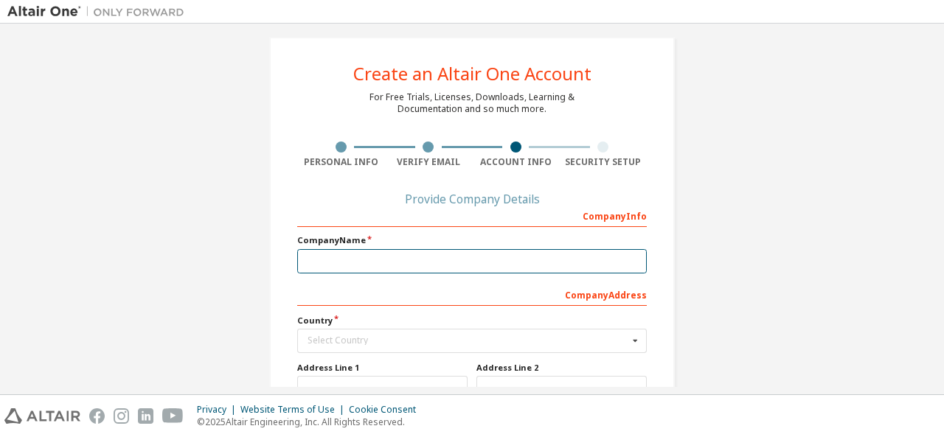
click at [406, 272] on input "text" at bounding box center [472, 261] width 350 height 24
type input "*"
click at [420, 268] on input "text" at bounding box center [472, 261] width 350 height 24
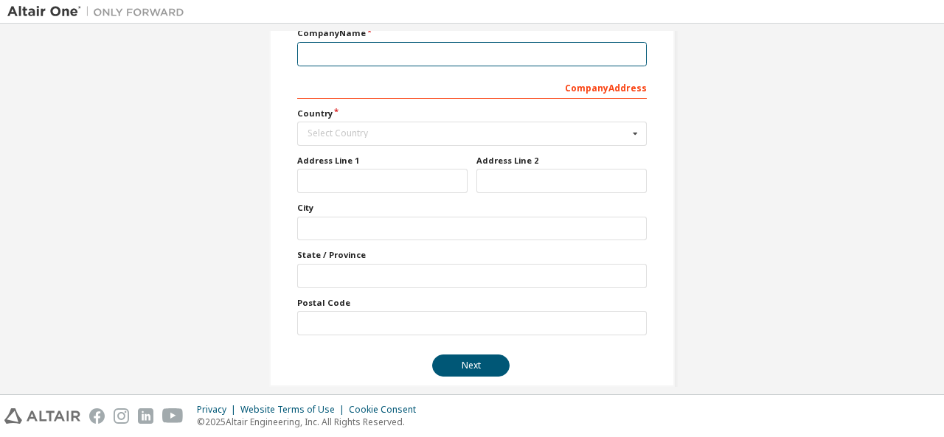
scroll to position [218, 0]
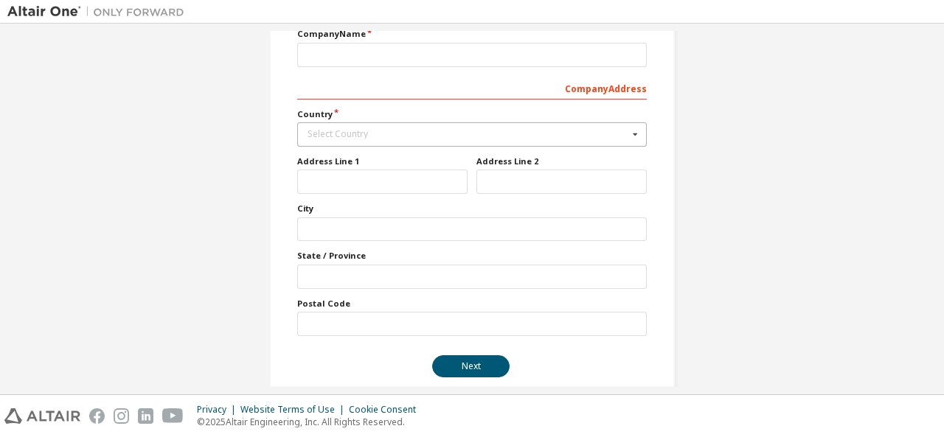
click at [630, 134] on icon at bounding box center [635, 134] width 18 height 23
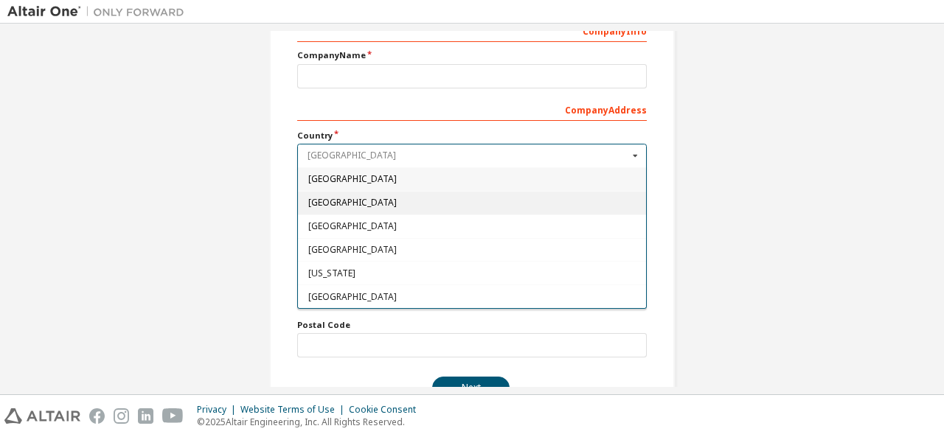
scroll to position [201, 0]
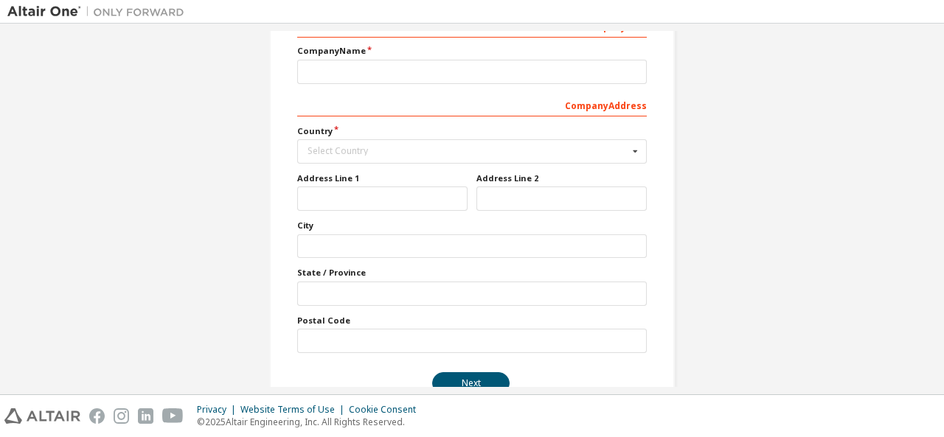
click at [848, 213] on div "Create an Altair One Account For Free Trials, Licenses, Downloads, Learning & D…" at bounding box center [471, 126] width 929 height 593
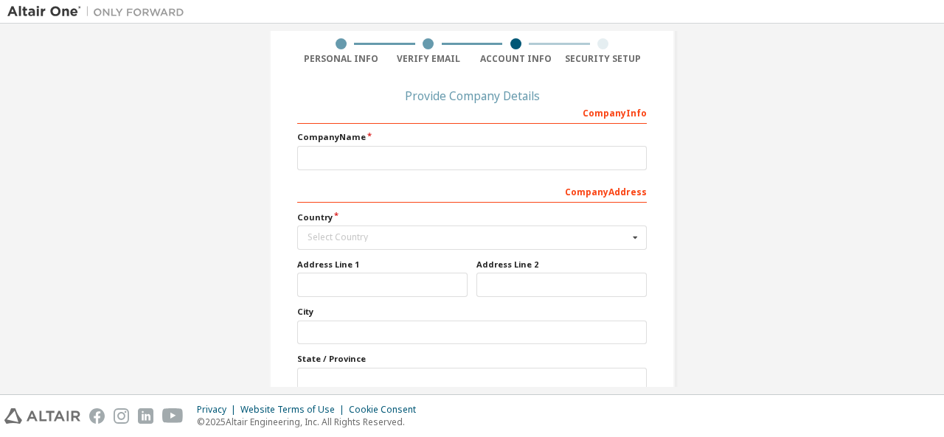
scroll to position [0, 0]
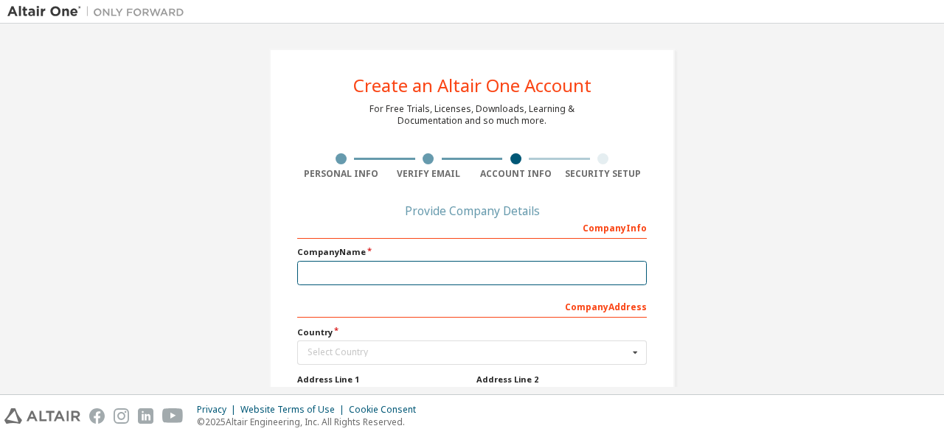
click at [513, 273] on input "text" at bounding box center [472, 273] width 350 height 24
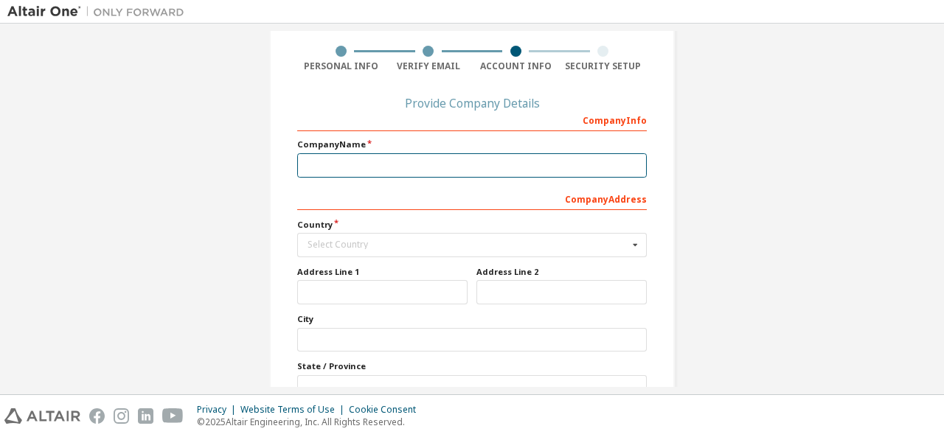
scroll to position [111, 0]
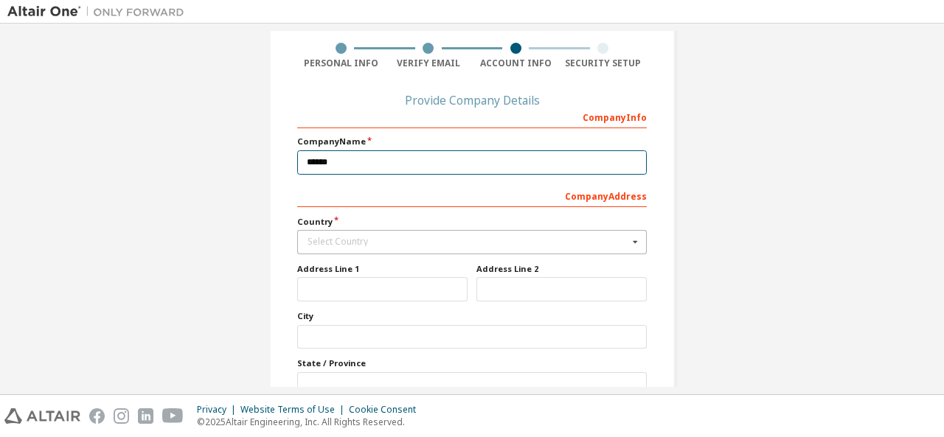
type input "******"
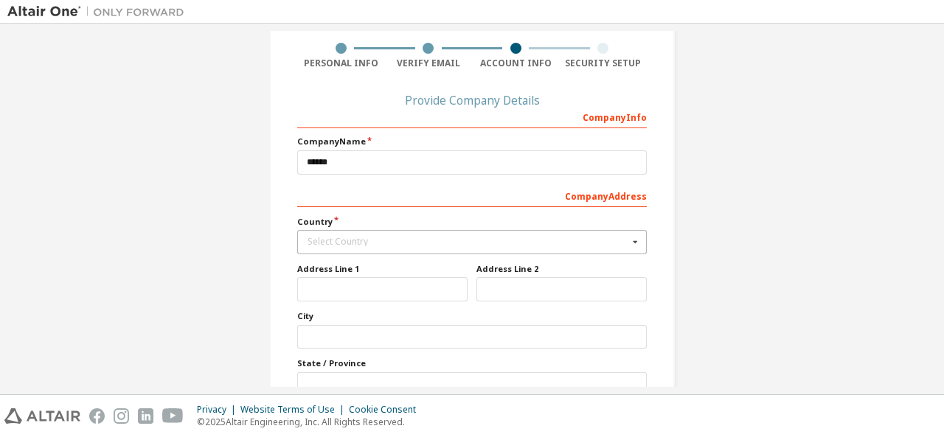
click at [323, 239] on div "Select Country" at bounding box center [468, 241] width 321 height 9
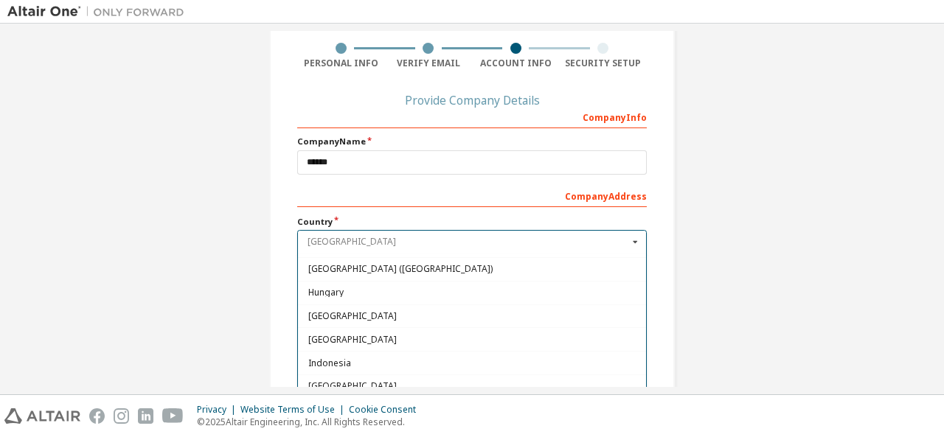
scroll to position [2275, 0]
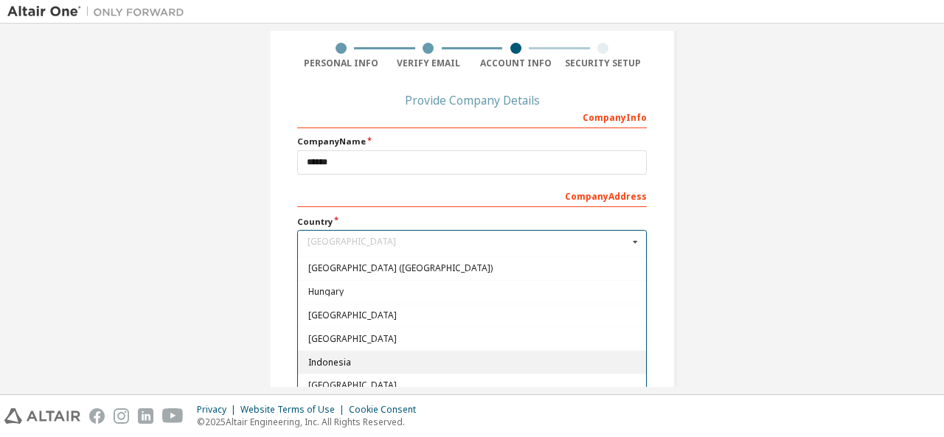
click at [344, 350] on div "Indonesia" at bounding box center [472, 362] width 348 height 24
type input "***"
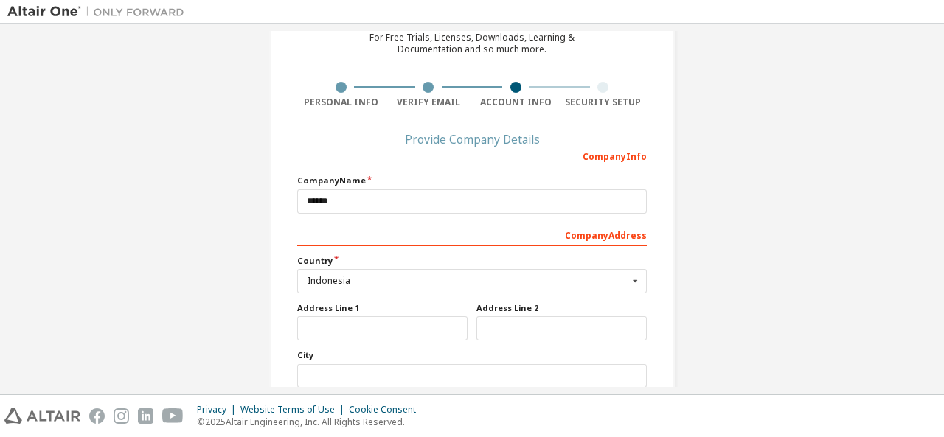
scroll to position [64, 0]
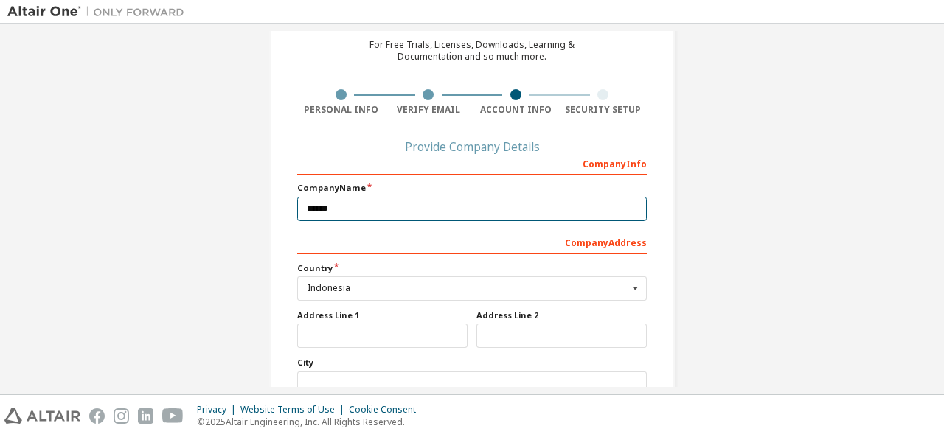
click at [332, 206] on input "******" at bounding box center [472, 209] width 350 height 24
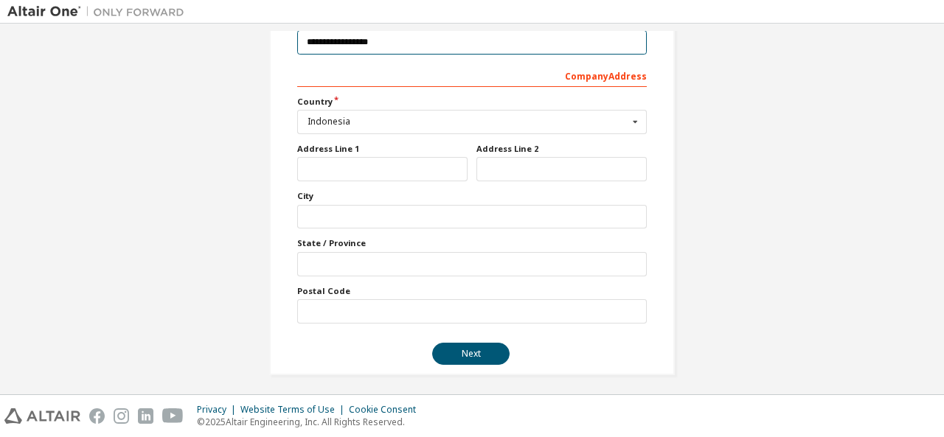
scroll to position [232, 0]
type input "**********"
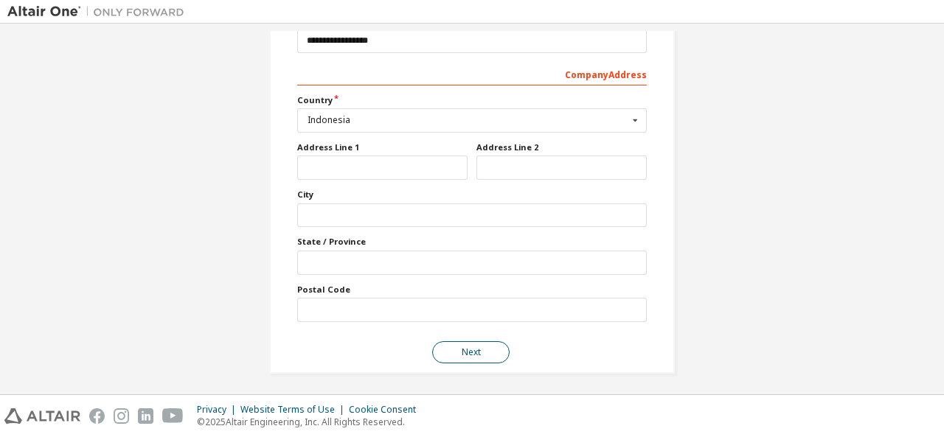
click at [470, 350] on button "Next" at bounding box center [470, 352] width 77 height 22
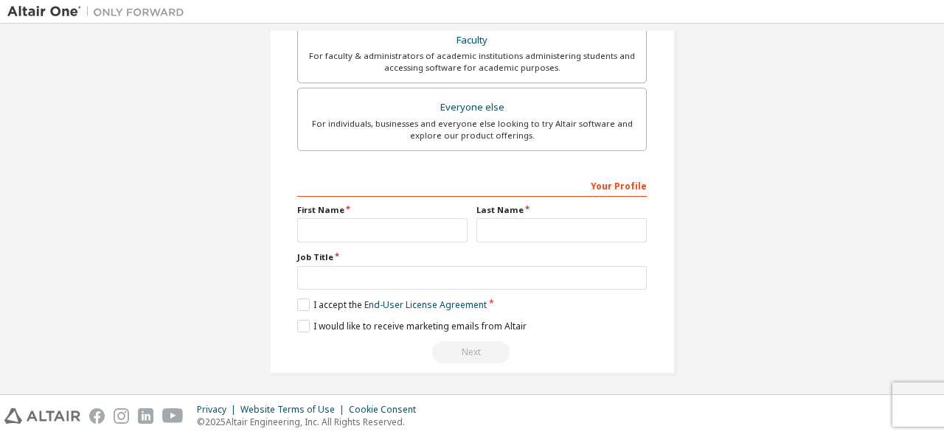
scroll to position [378, 0]
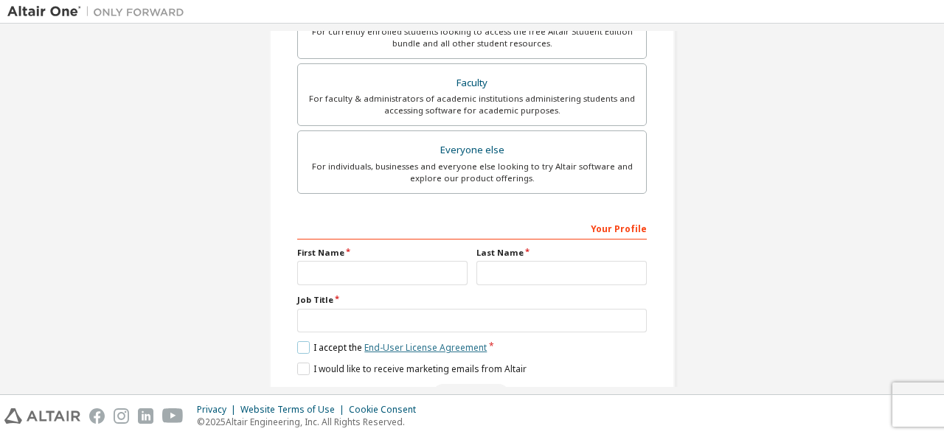
click at [415, 346] on link "End-User License Agreement" at bounding box center [425, 347] width 122 height 13
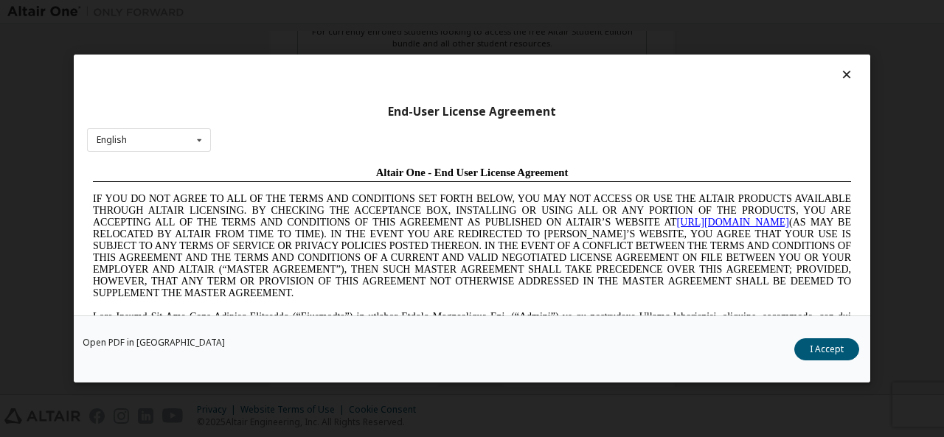
scroll to position [0, 0]
click at [839, 81] on icon at bounding box center [846, 74] width 15 height 13
